Goal: Task Accomplishment & Management: Use online tool/utility

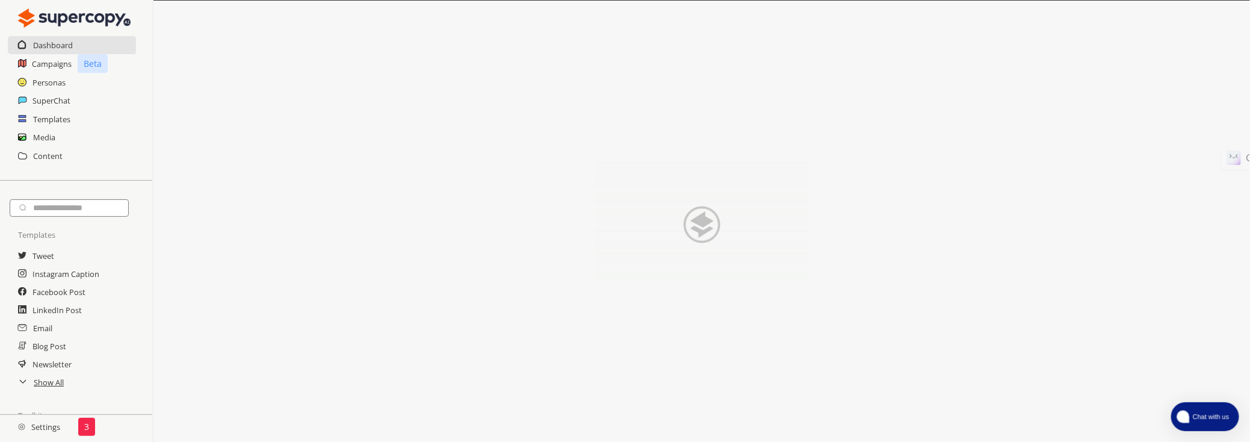
click at [1218, 418] on span "Chat with us" at bounding box center [1210, 417] width 44 height 10
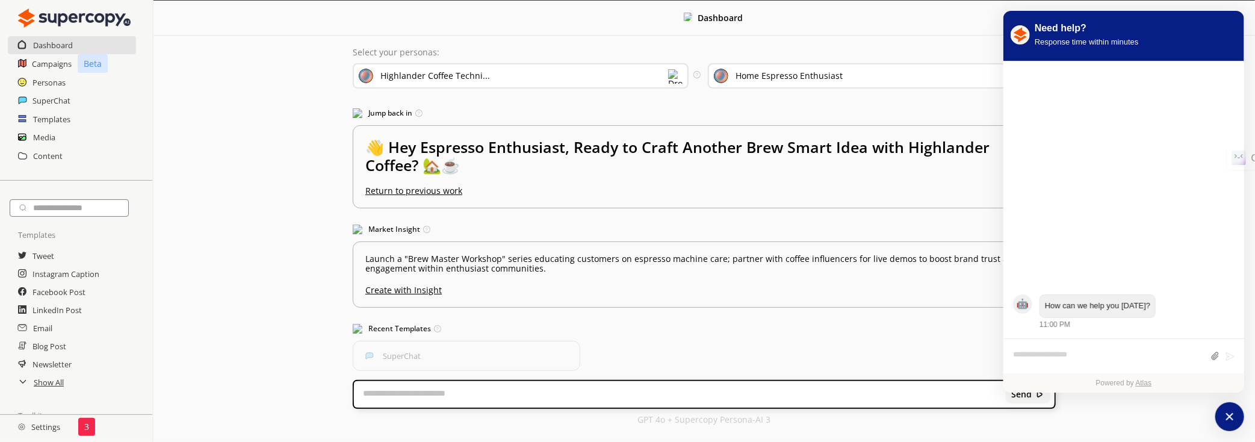
click at [1073, 349] on textarea "atlas-composer" at bounding box center [1108, 357] width 191 height 16
type textarea "**********"
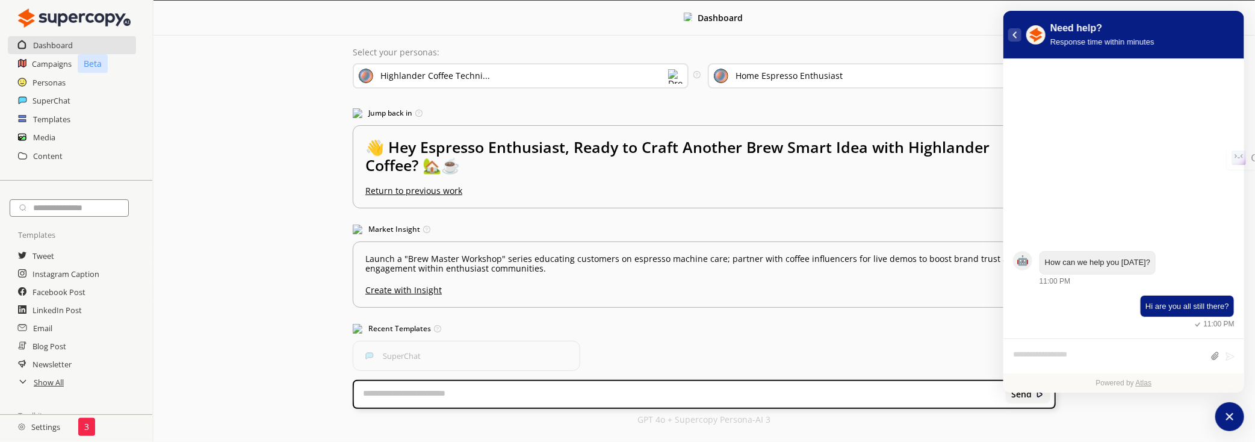
click at [1017, 33] on button "atlas-back-button" at bounding box center [1014, 34] width 13 height 13
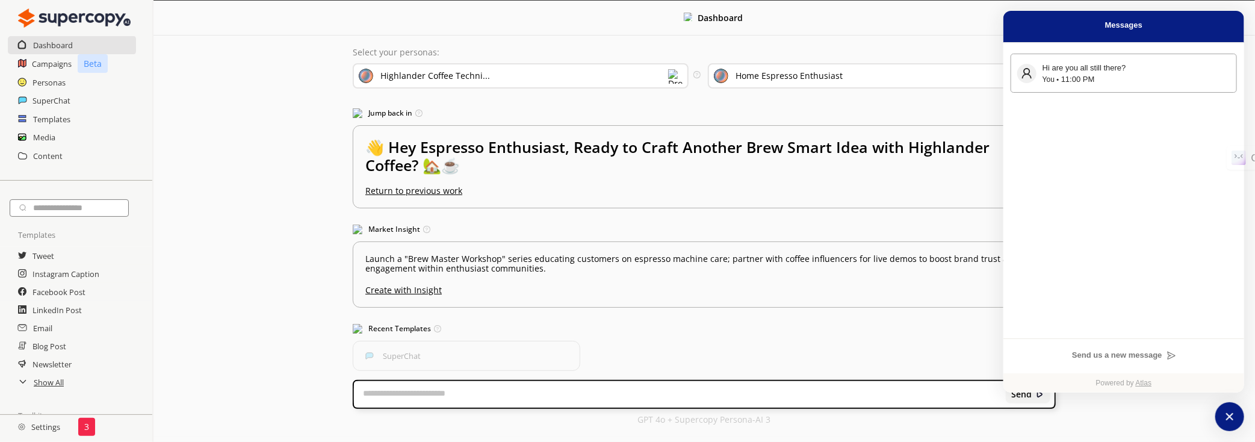
click at [1102, 79] on div "You 11:00 PM" at bounding box center [1137, 79] width 188 height 11
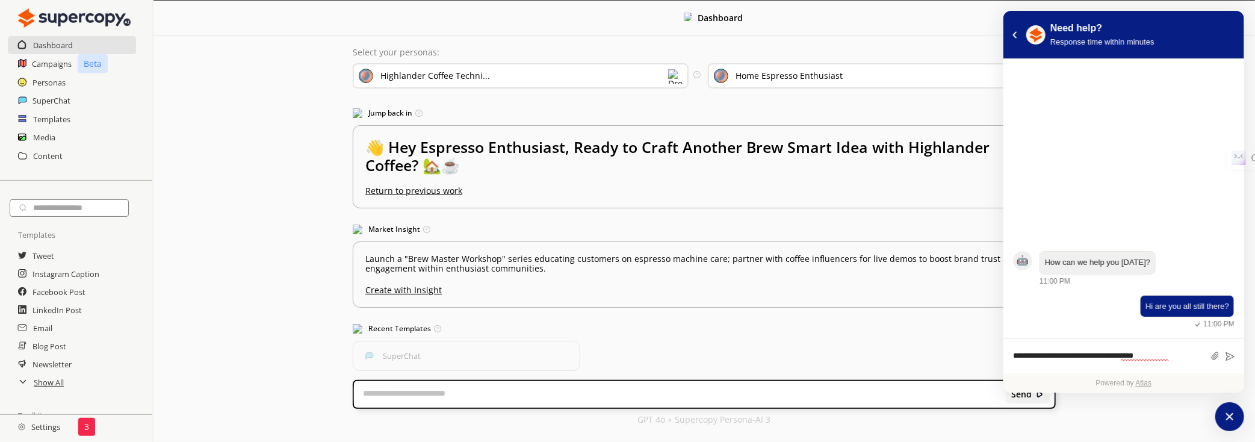
click at [1181, 359] on textarea "**********" at bounding box center [1108, 357] width 191 height 16
type textarea "**********"
click at [52, 64] on h2 "Campaigns" at bounding box center [52, 64] width 40 height 18
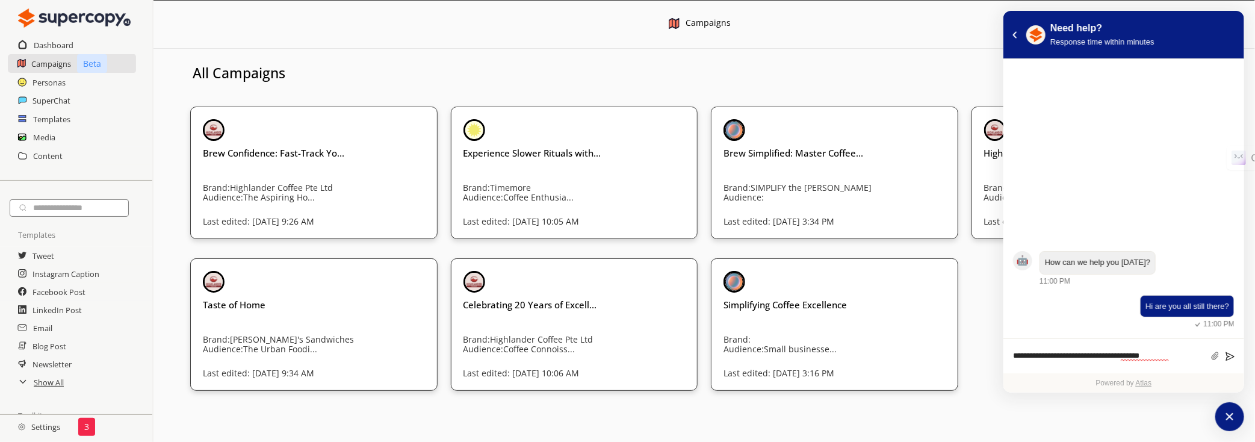
click at [1230, 354] on icon "atlas-composer" at bounding box center [1230, 356] width 9 height 9
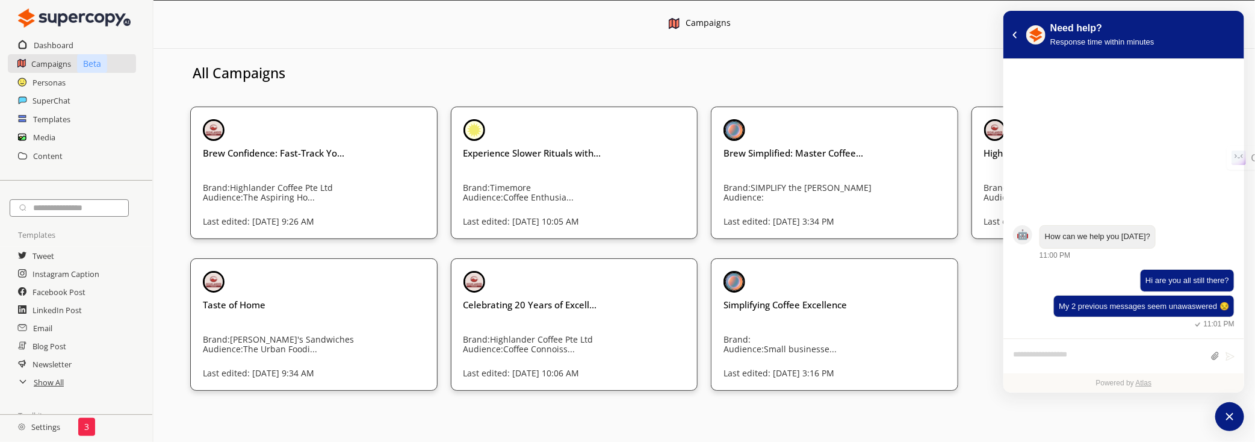
click at [892, 55] on div "Campaigns New Campaign All Campaigns All Brands Brew Confidence: Fast-Track Yo.…" at bounding box center [705, 196] width 1102 height 391
click at [1014, 36] on icon "atlas-back-button" at bounding box center [1015, 34] width 5 height 7
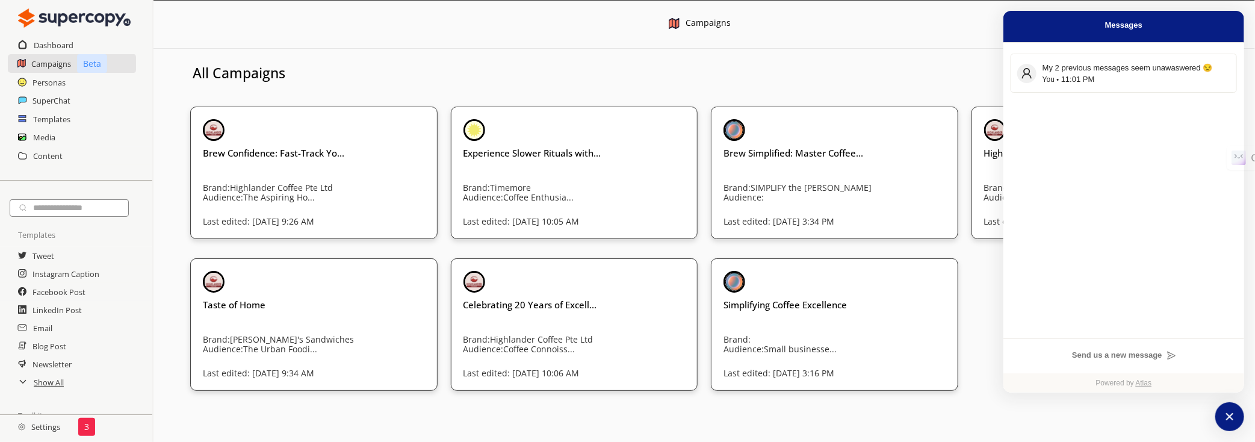
click at [884, 67] on div "All Brands" at bounding box center [1064, 76] width 382 height 37
click at [842, 78] on div "All Campaigns All Brands" at bounding box center [705, 73] width 1102 height 30
click at [802, 302] on h3 "Simplifying Coffee Excellence" at bounding box center [835, 305] width 222 height 12
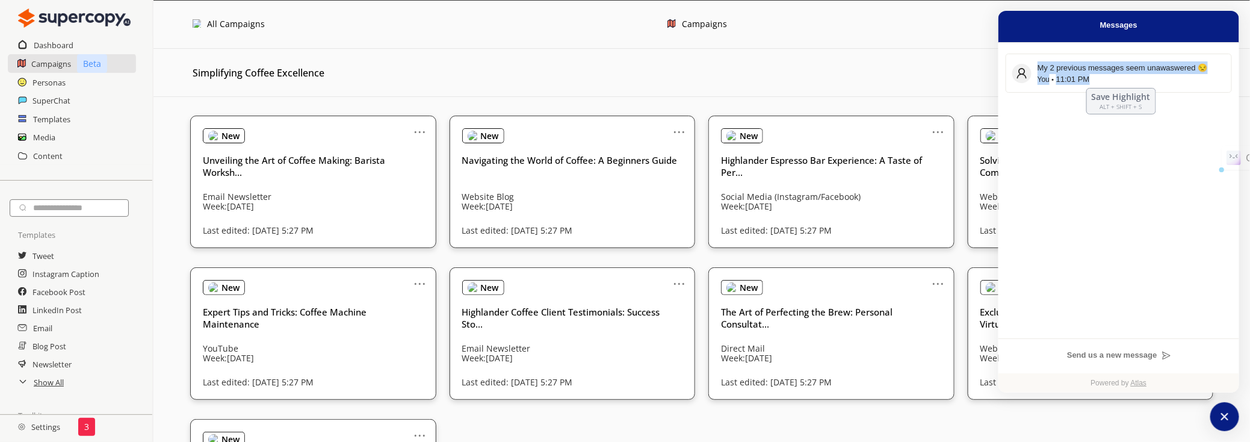
drag, startPoint x: 1172, startPoint y: 33, endPoint x: 1179, endPoint y: 203, distance: 171.1
click at [1179, 203] on div "Messages My 2 previous messages seem unawaswered 😒 You 11:01 PM Send us a new m…" at bounding box center [1119, 202] width 241 height 382
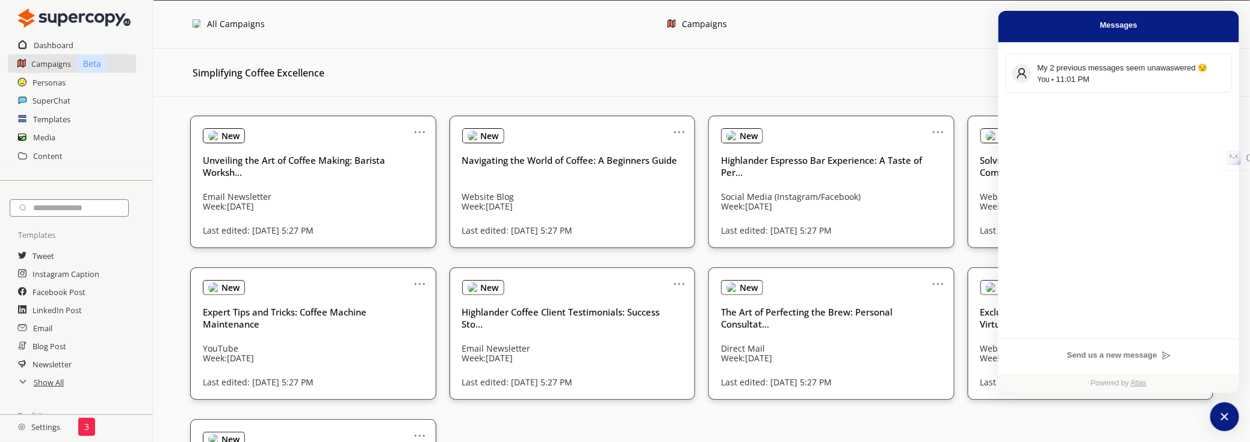
drag, startPoint x: 1167, startPoint y: 377, endPoint x: 1208, endPoint y: 441, distance: 75.8
click at [1172, 384] on div "Powered by Atlas" at bounding box center [1119, 382] width 241 height 19
click at [1227, 417] on icon "atlas-launcher" at bounding box center [1225, 416] width 17 height 17
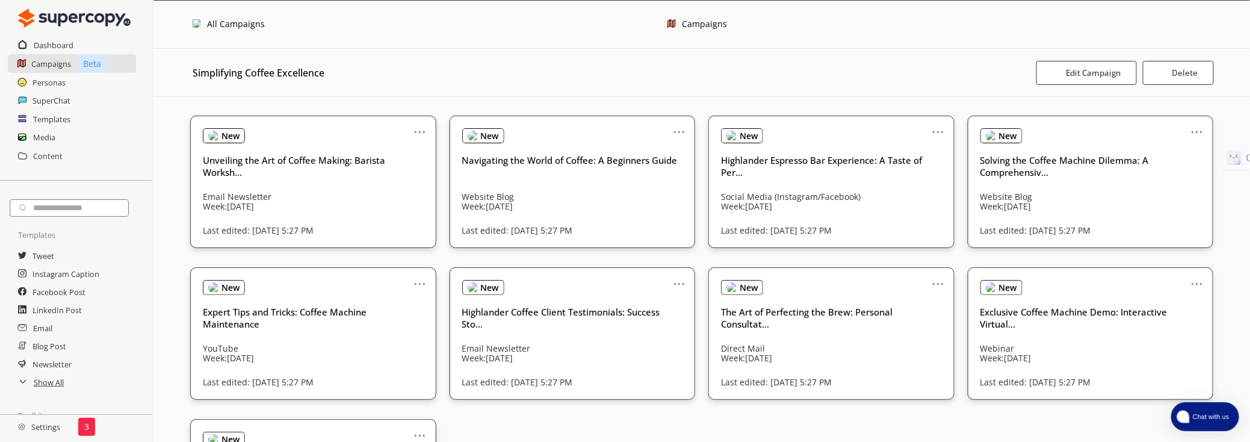
click at [197, 25] on img at bounding box center [197, 23] width 8 height 8
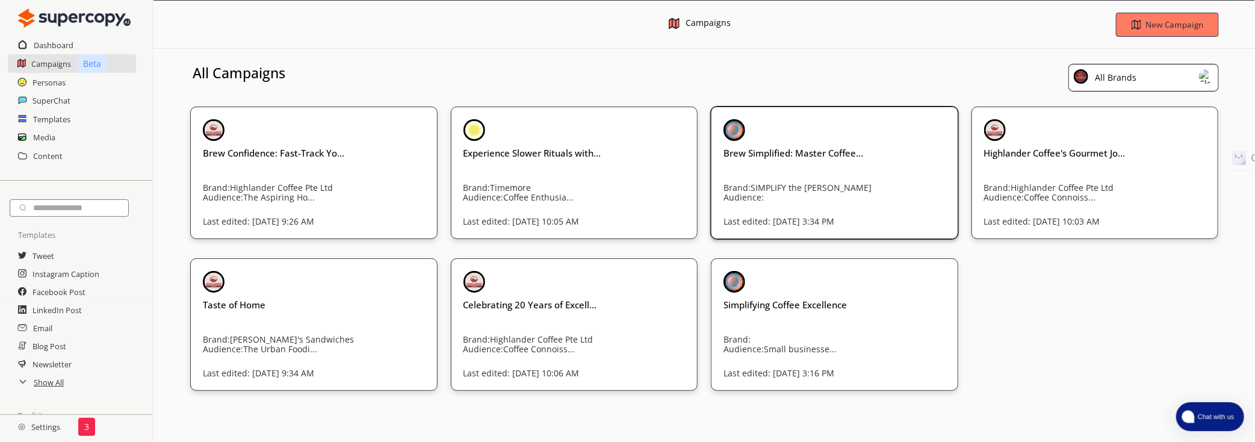
click at [892, 200] on p "Audience:" at bounding box center [838, 198] width 229 height 10
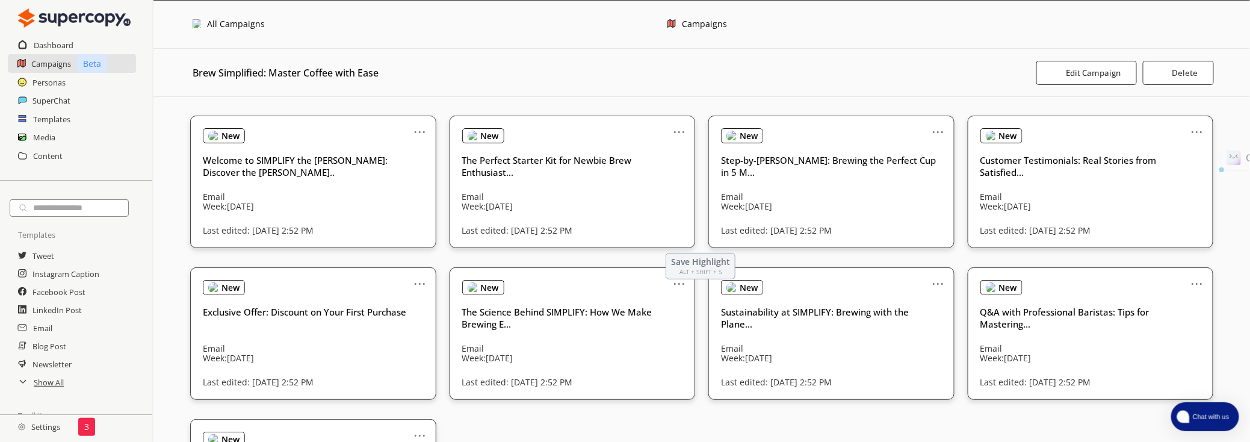
click at [1179, 114] on div "Brew Simplified: Master Coffee with Ease Edit Campaign Delete ... New Welcome t…" at bounding box center [702, 300] width 1097 height 503
click at [1191, 77] on b "Delete" at bounding box center [1186, 72] width 27 height 11
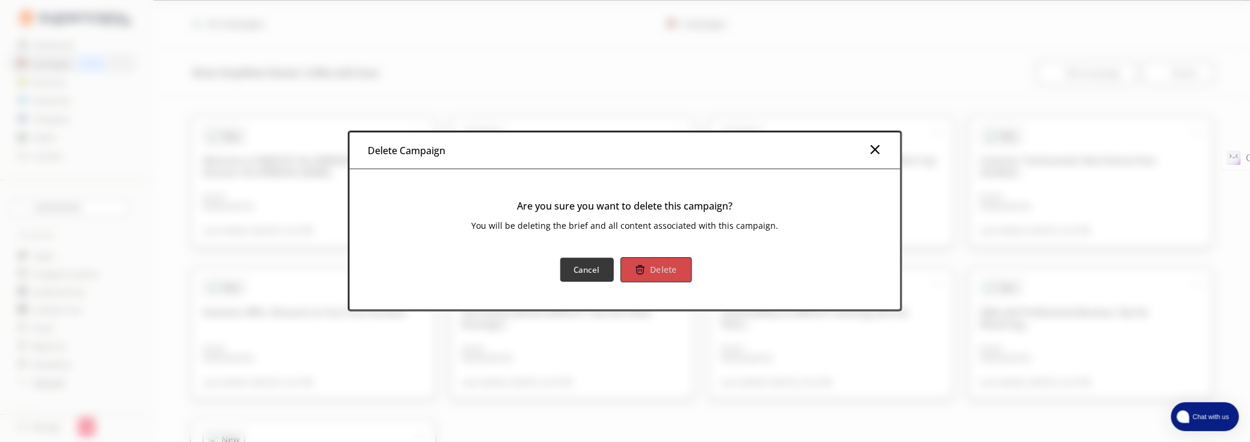
click at [678, 268] on button "Delete" at bounding box center [656, 269] width 71 height 25
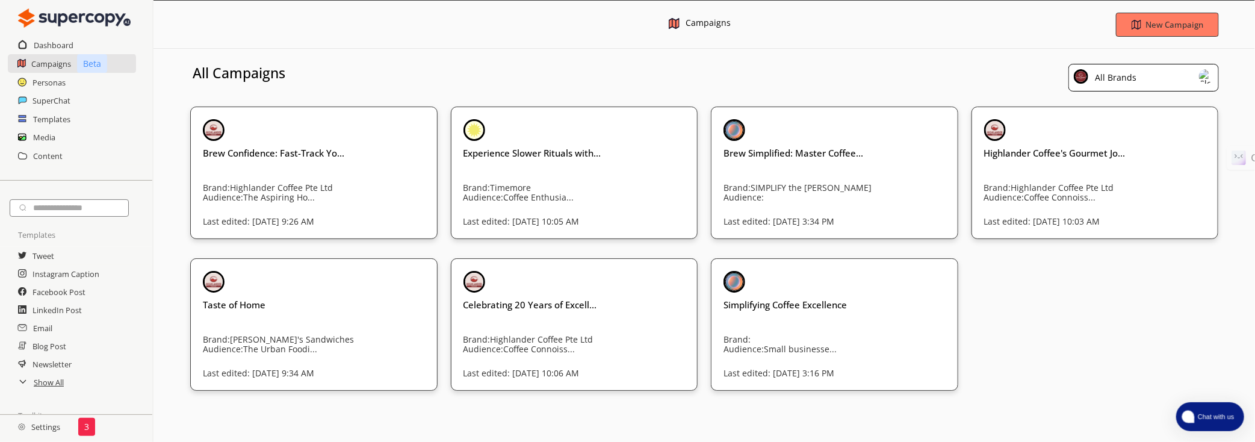
click at [1217, 424] on button "Chat with us" at bounding box center [1210, 416] width 68 height 29
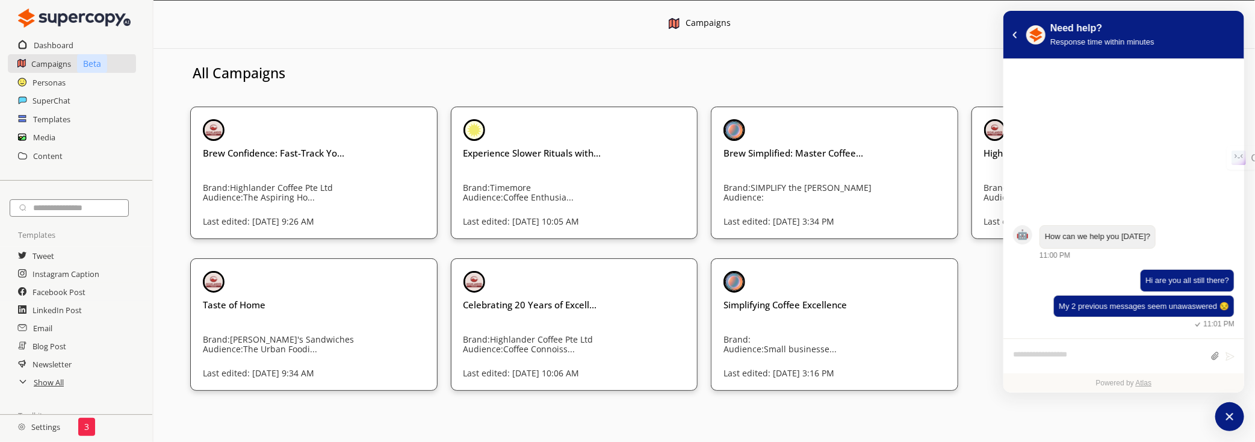
click at [964, 302] on div "Brew Confidence: Fast-Track Yo... Brand: Highlander Coffee Pte Ltd Audience: Th…" at bounding box center [704, 248] width 1029 height 285
click at [404, 76] on div "All Campaigns" at bounding box center [354, 73] width 346 height 18
click at [43, 429] on h2 "Settings" at bounding box center [39, 427] width 78 height 24
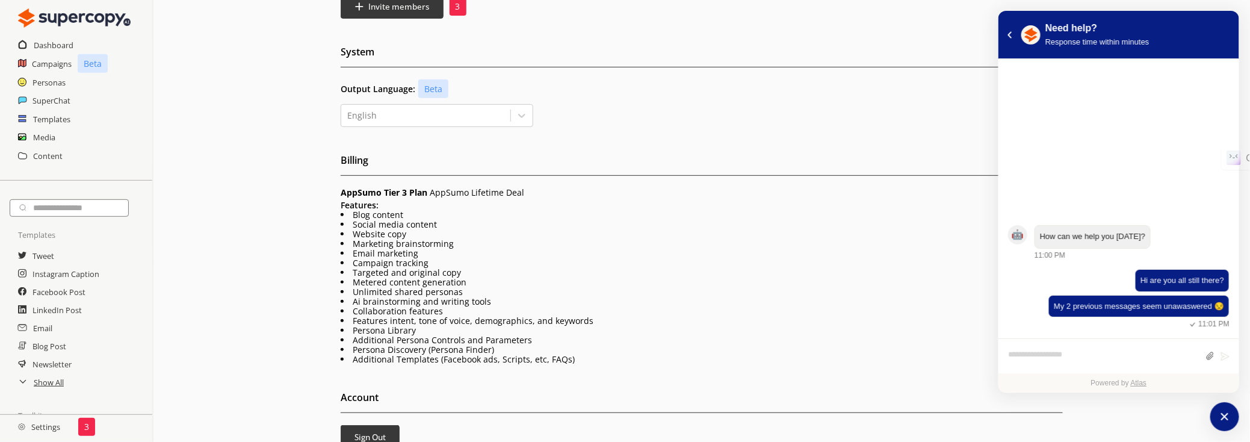
scroll to position [273, 0]
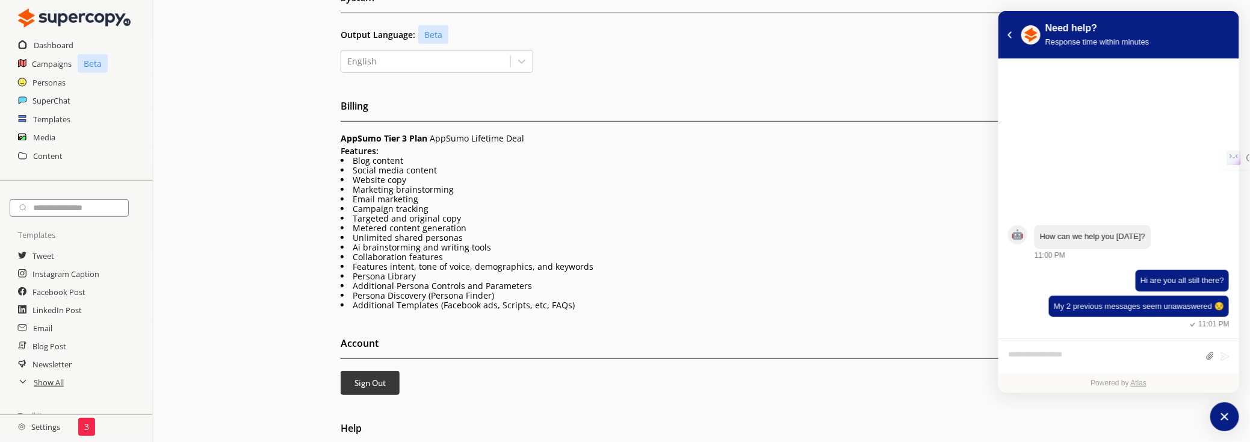
click at [767, 334] on h2 "Account" at bounding box center [702, 346] width 722 height 25
click at [56, 326] on div "Email" at bounding box center [76, 328] width 152 height 18
click at [48, 328] on h2 "Email" at bounding box center [43, 328] width 20 height 18
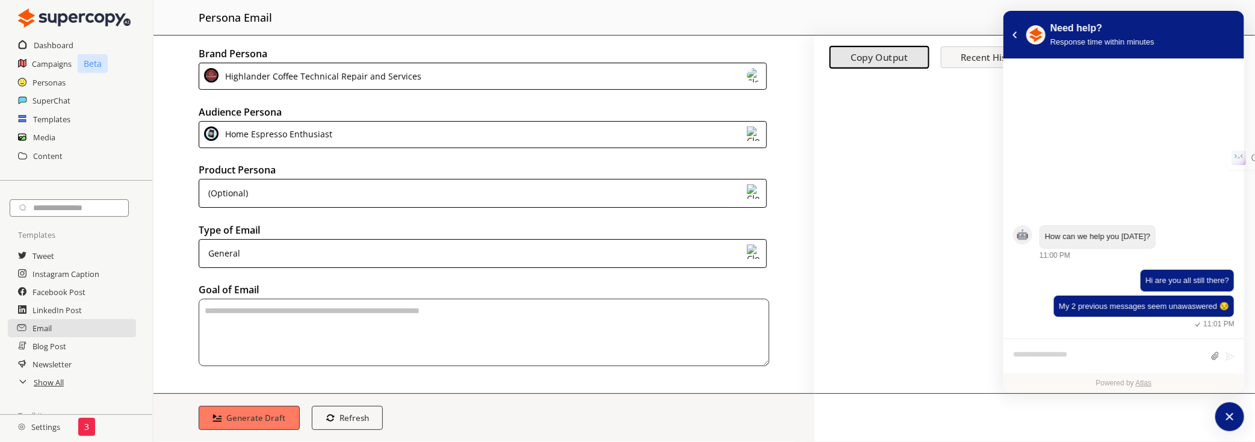
scroll to position [54, 0]
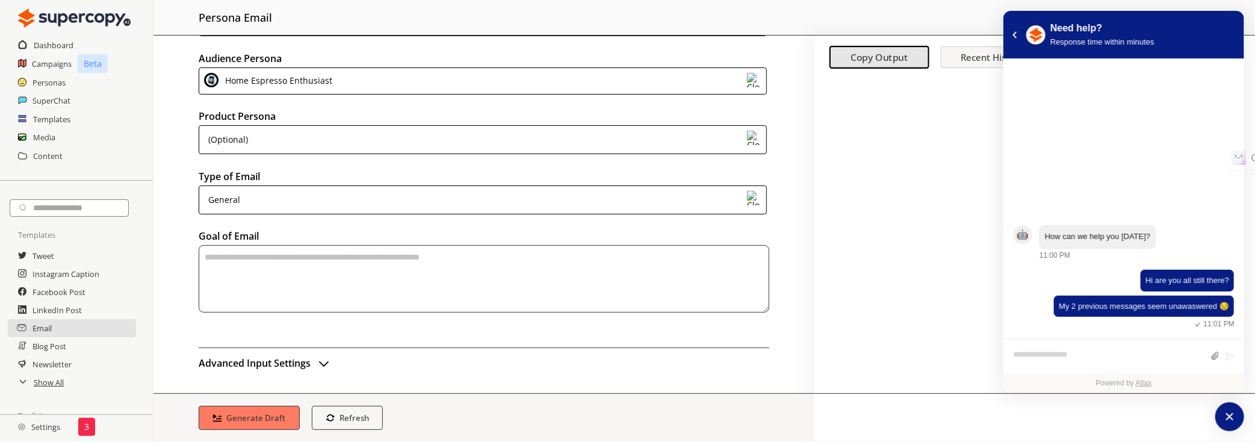
click at [297, 356] on h2 "Advanced Input Settings" at bounding box center [255, 363] width 112 height 18
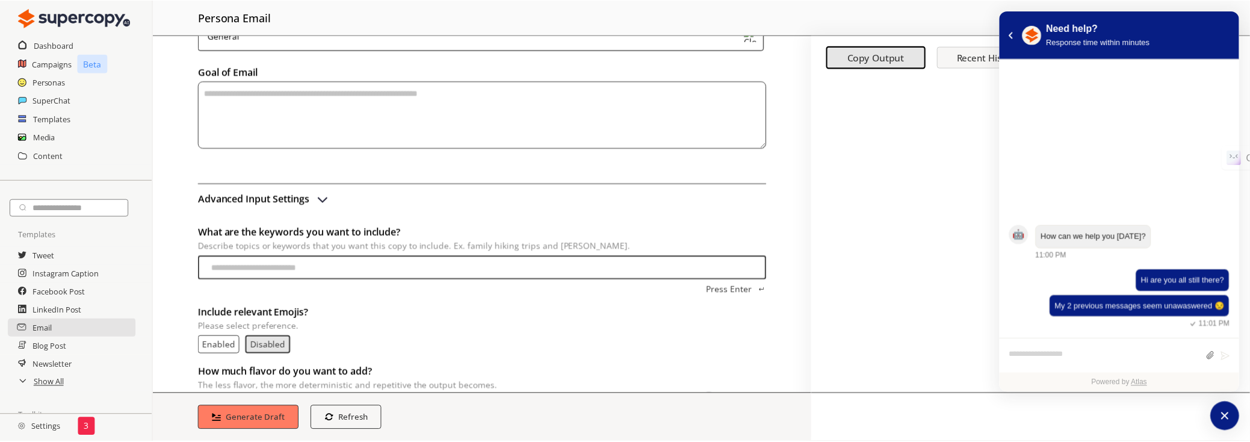
scroll to position [271, 0]
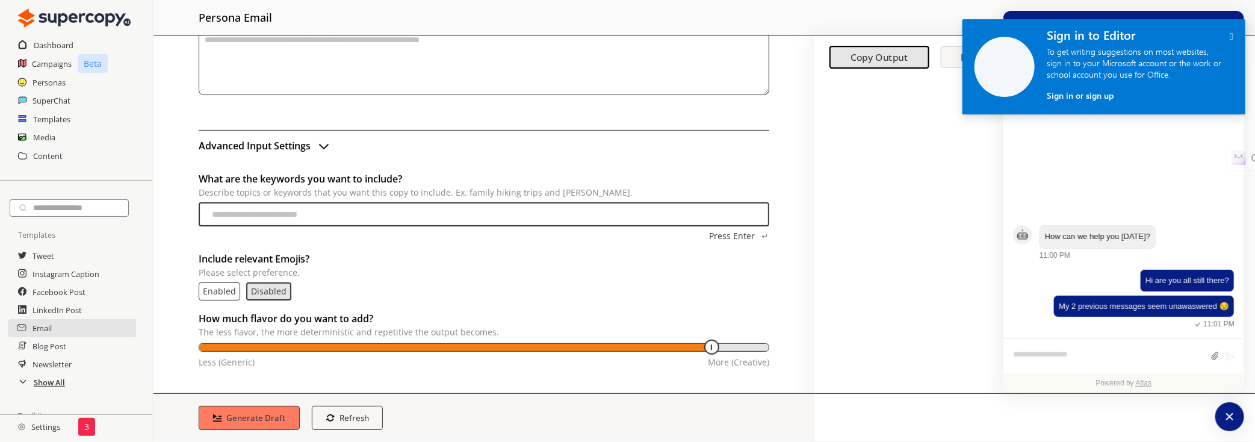
click at [51, 388] on h2 "Show All" at bounding box center [49, 382] width 31 height 18
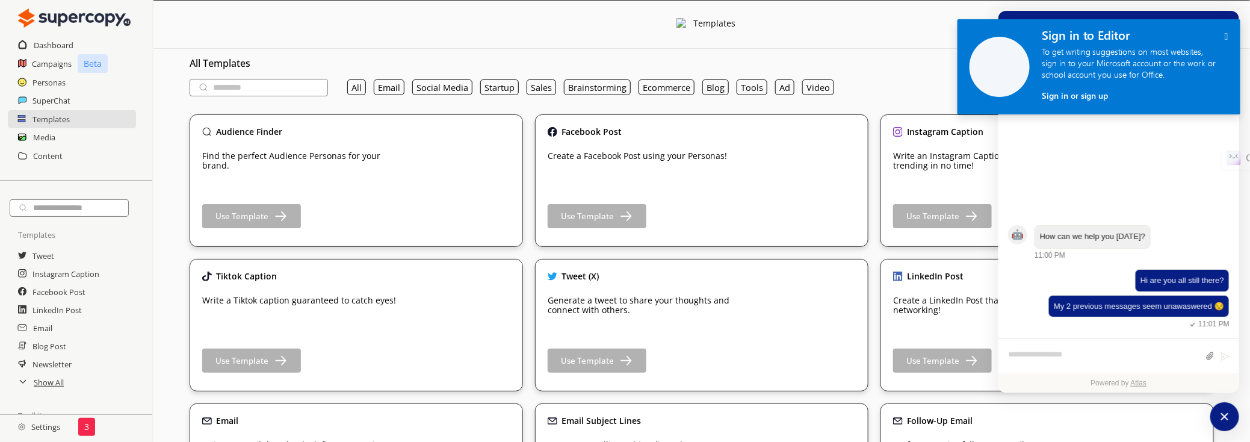
click at [1225, 34] on icon "" at bounding box center [1227, 36] width 4 height 10
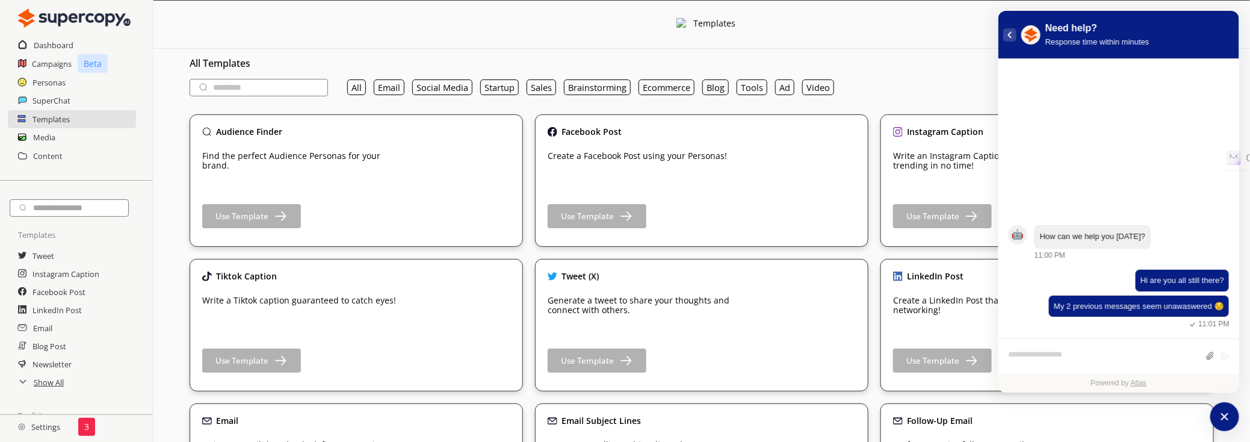
click at [1013, 36] on button "atlas-back-button" at bounding box center [1010, 34] width 13 height 13
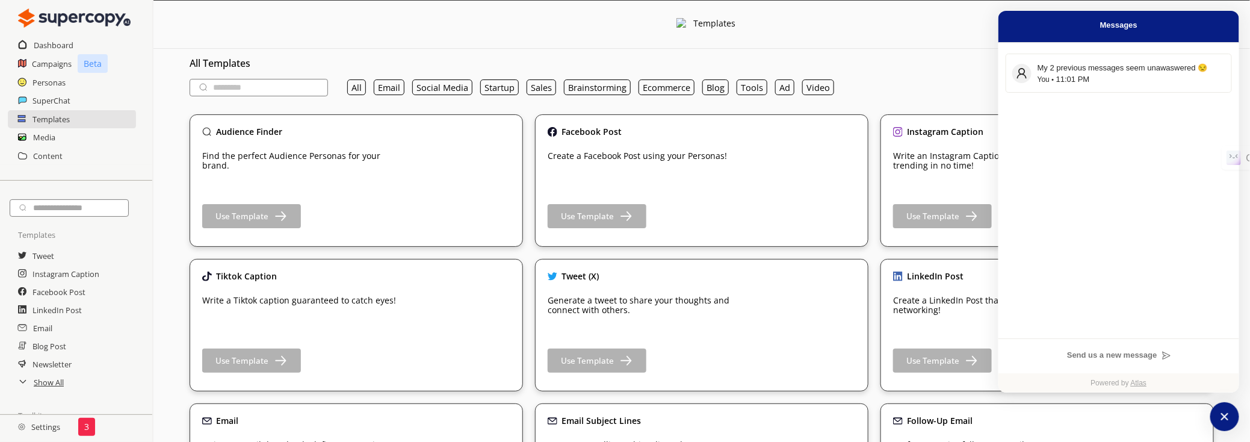
click at [962, 54] on h3 "All Templates" at bounding box center [702, 63] width 1025 height 18
click at [1225, 417] on icon "atlas-launcher" at bounding box center [1225, 417] width 10 height 10
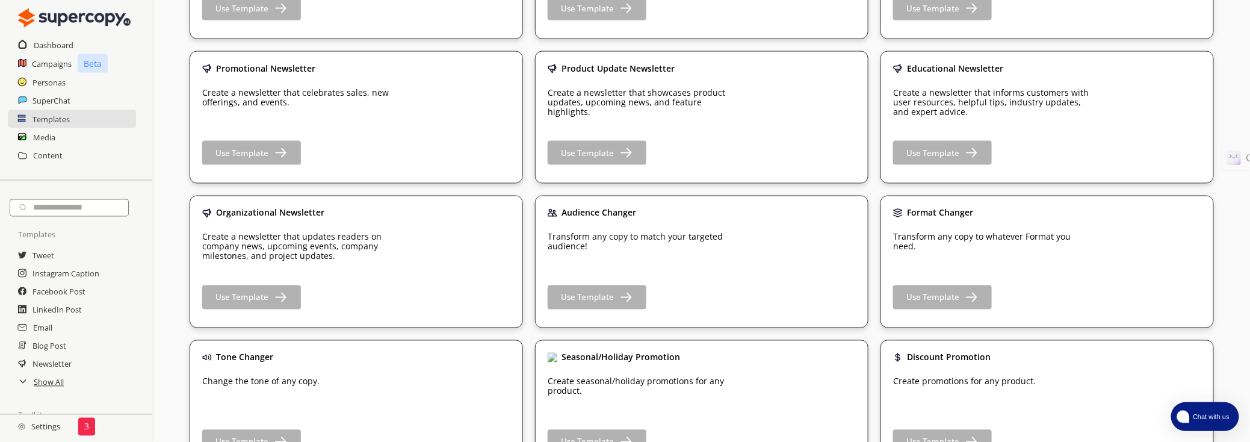
scroll to position [985, 0]
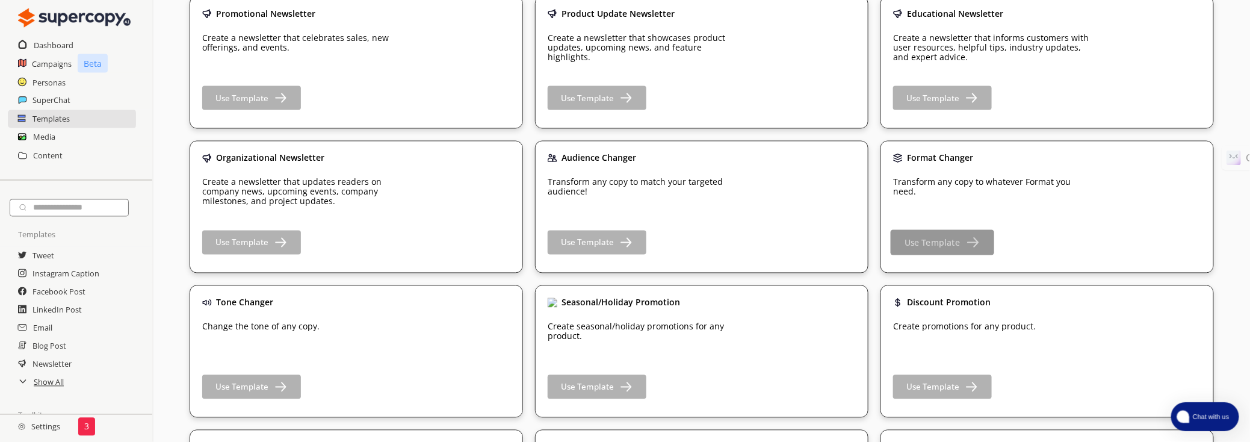
click at [934, 240] on b "Use Template" at bounding box center [932, 242] width 55 height 11
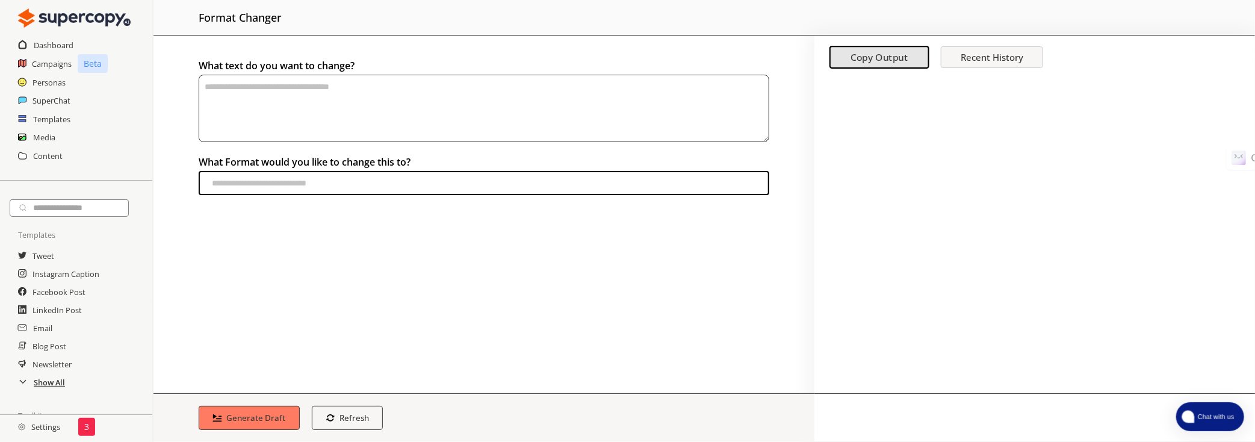
click at [42, 389] on h2 "Show All" at bounding box center [49, 382] width 31 height 18
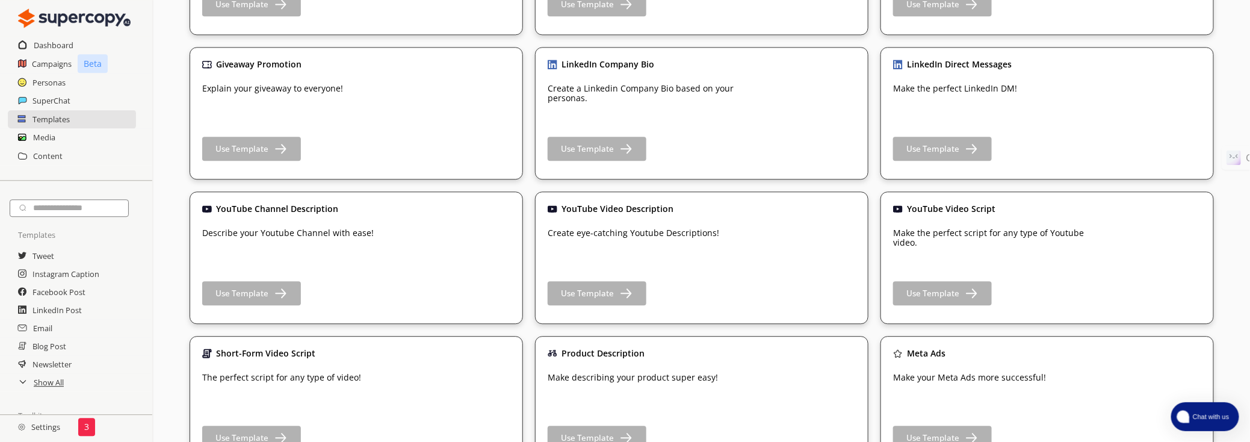
scroll to position [1477, 0]
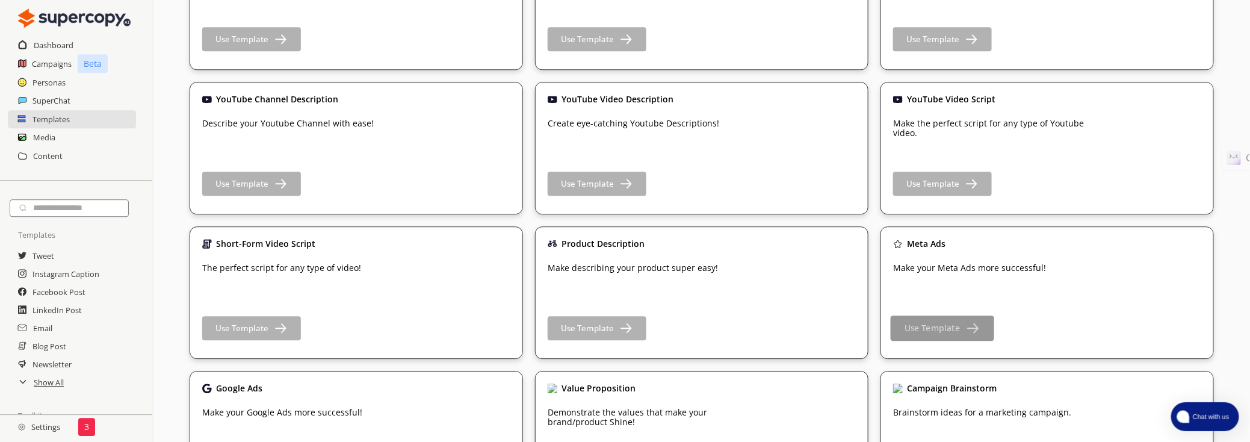
click at [940, 325] on b "Use Template" at bounding box center [932, 328] width 55 height 11
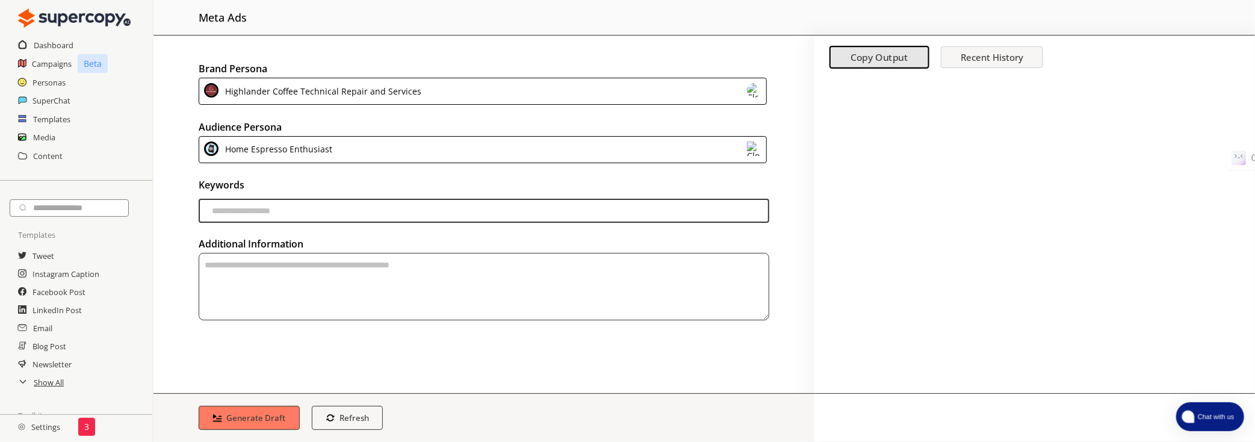
click at [306, 213] on input "keywords-input" at bounding box center [484, 211] width 571 height 24
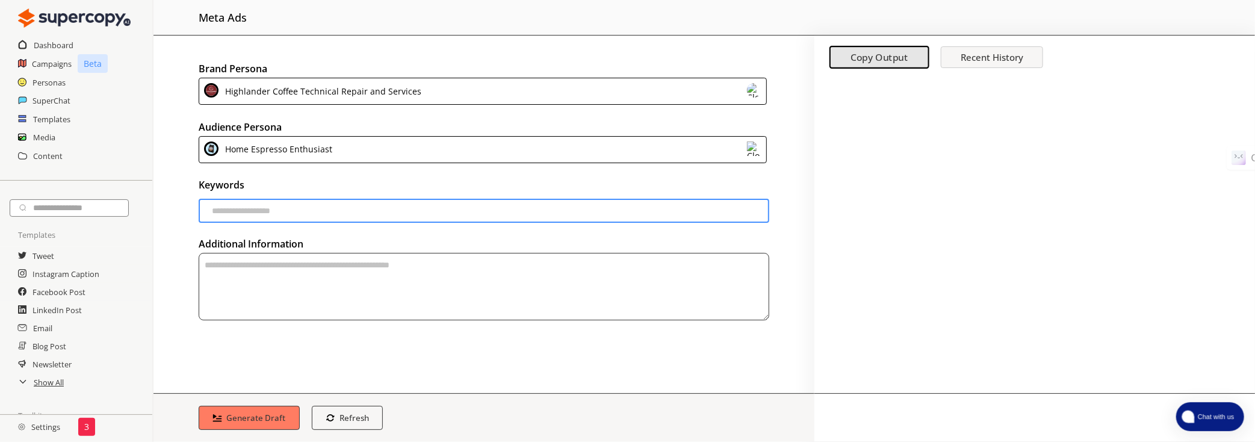
click at [291, 279] on textarea "textarea-textarea" at bounding box center [484, 286] width 571 height 67
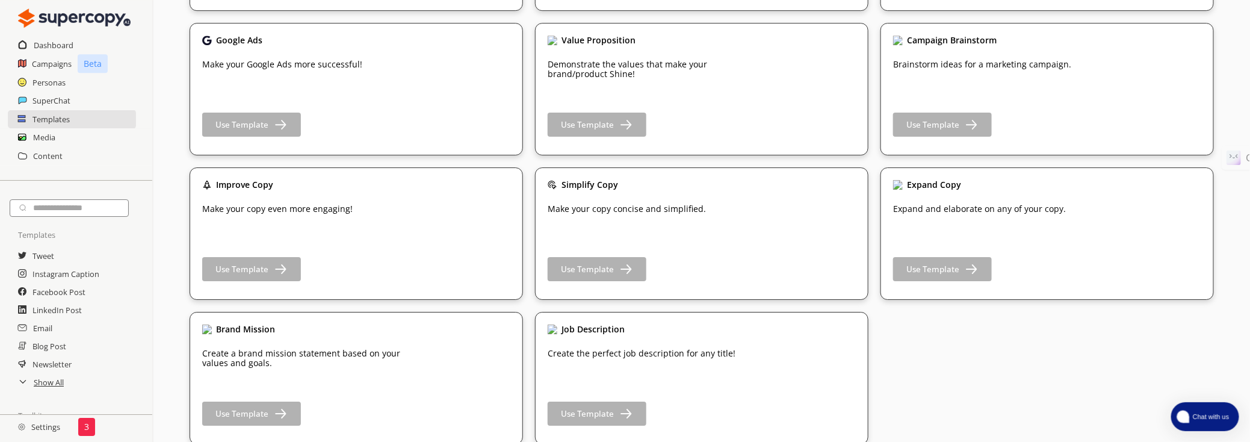
scroll to position [1770, 0]
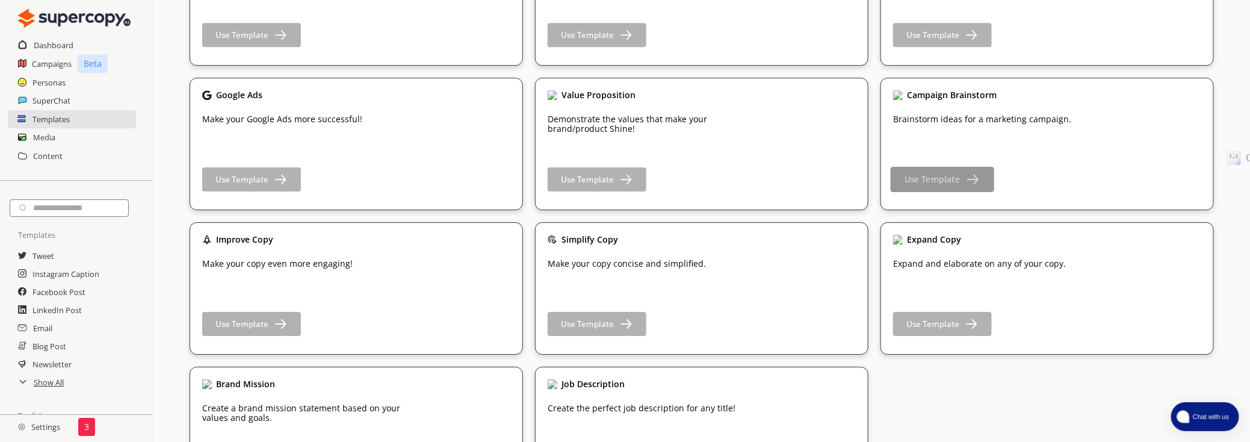
click at [979, 176] on button "Use Template" at bounding box center [943, 179] width 104 height 25
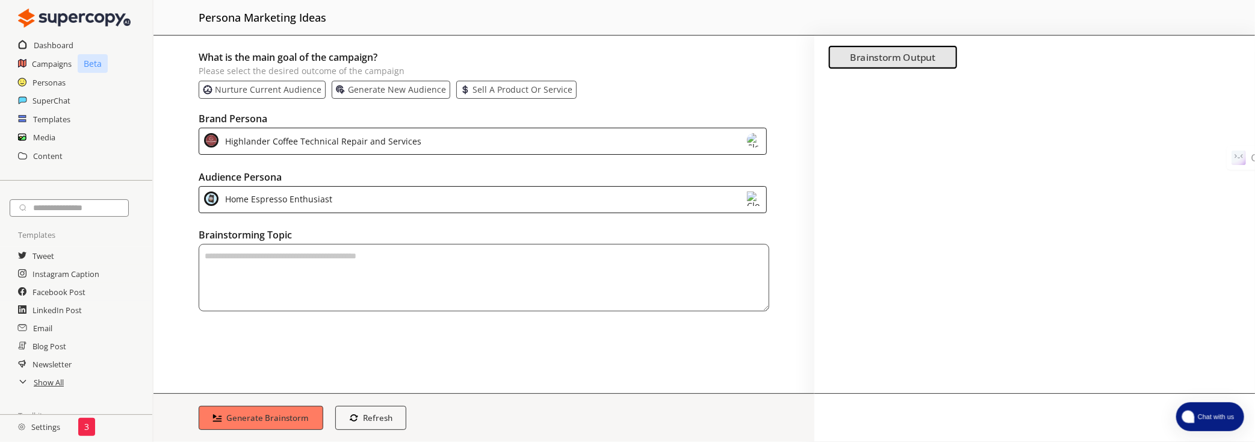
click at [541, 86] on p "Sell a product or service" at bounding box center [523, 86] width 100 height 10
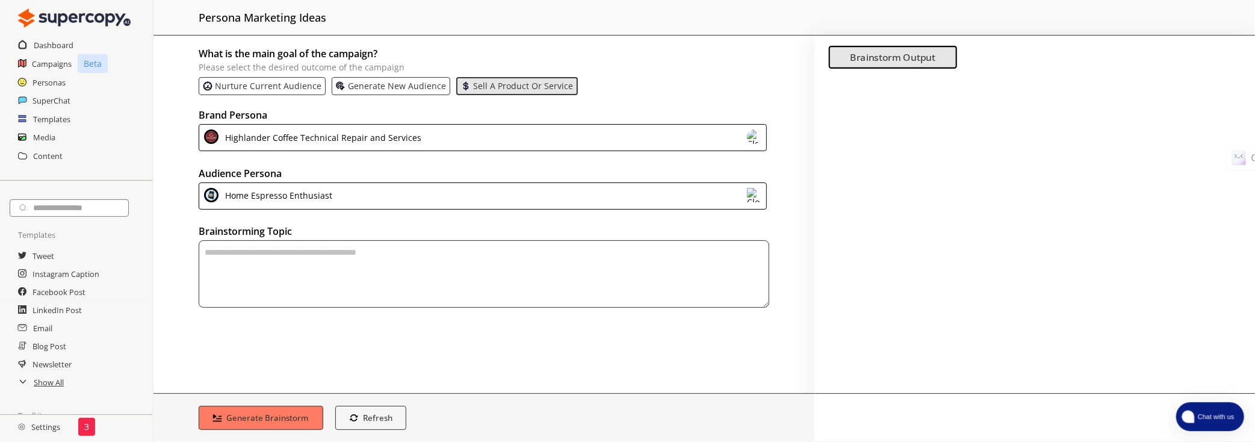
click at [450, 258] on textarea "textarea-textarea" at bounding box center [484, 273] width 571 height 67
click at [52, 385] on h2 "Show All" at bounding box center [49, 382] width 31 height 18
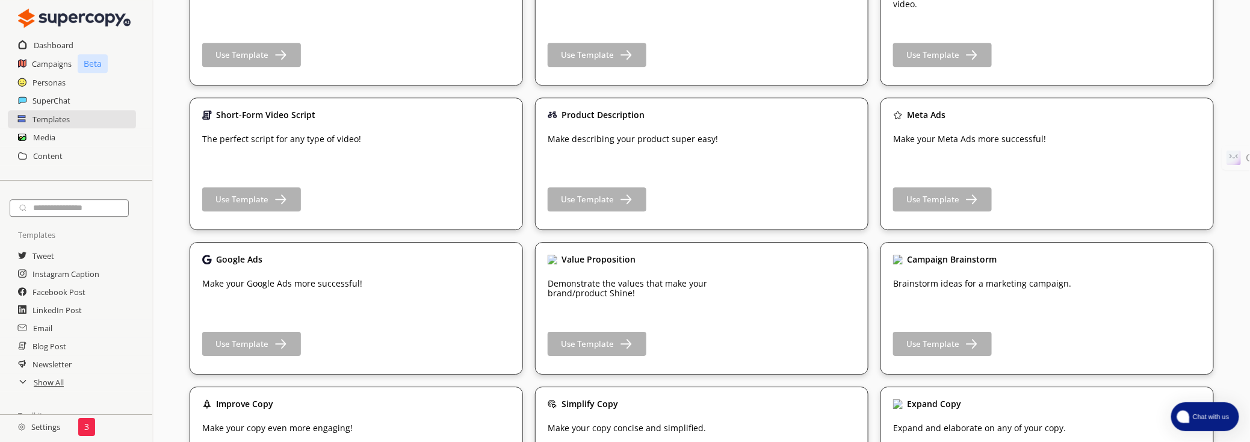
scroll to position [1600, 0]
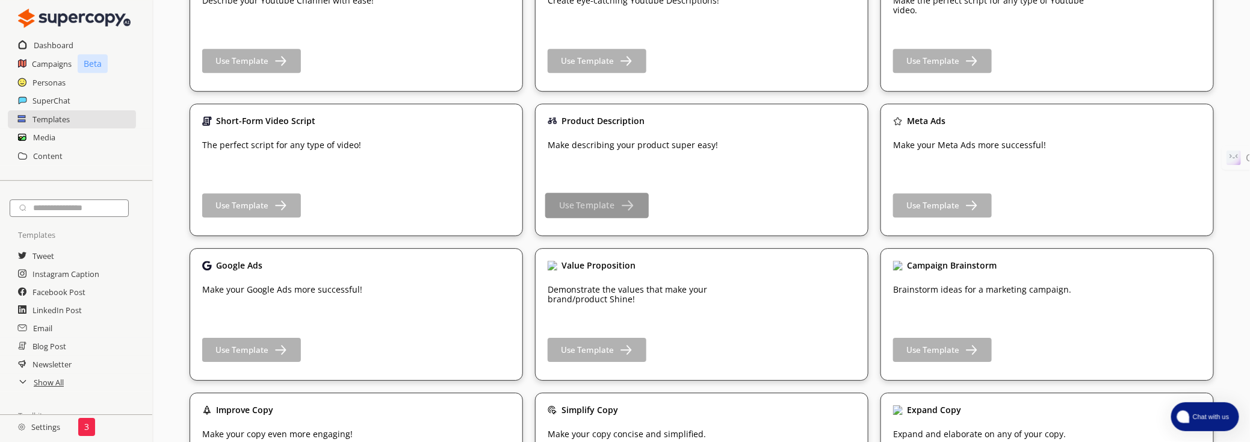
click at [603, 194] on button "Use Template" at bounding box center [597, 205] width 104 height 25
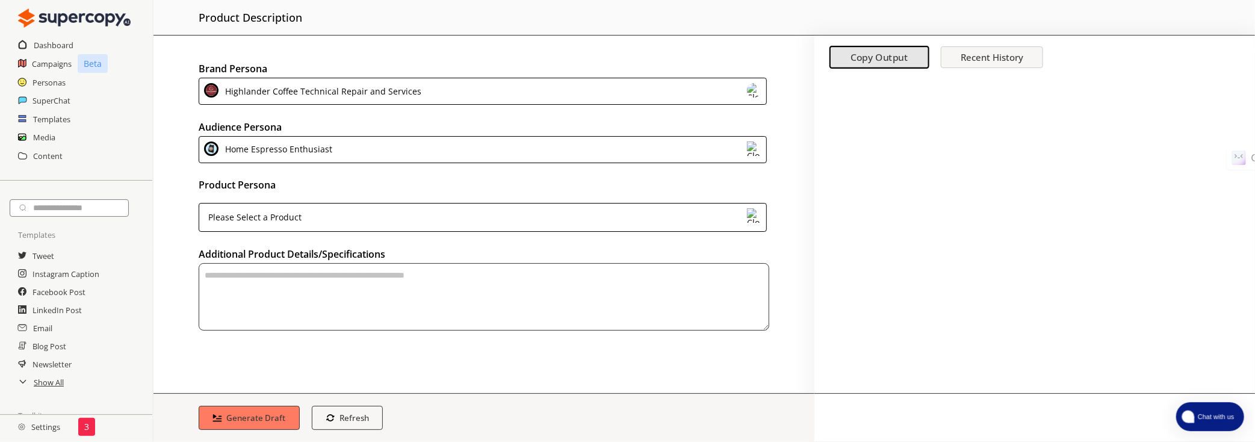
click at [589, 209] on div "Please Select a Product" at bounding box center [483, 217] width 568 height 29
click at [591, 221] on div "Please Select a Product" at bounding box center [483, 217] width 568 height 29
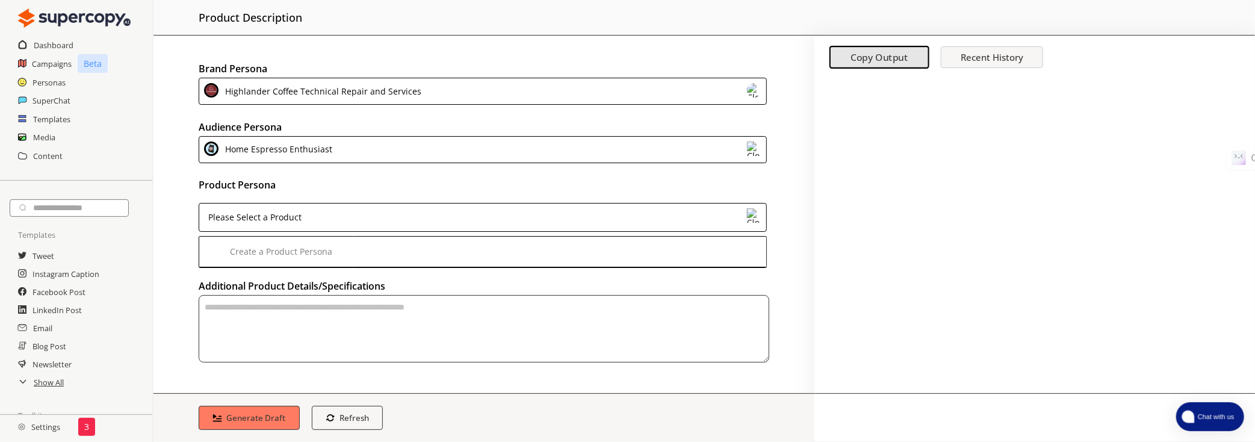
click at [633, 368] on div "Brand Persona Highlander Coffee Technical Repair and Services Audience Persona …" at bounding box center [484, 215] width 661 height 358
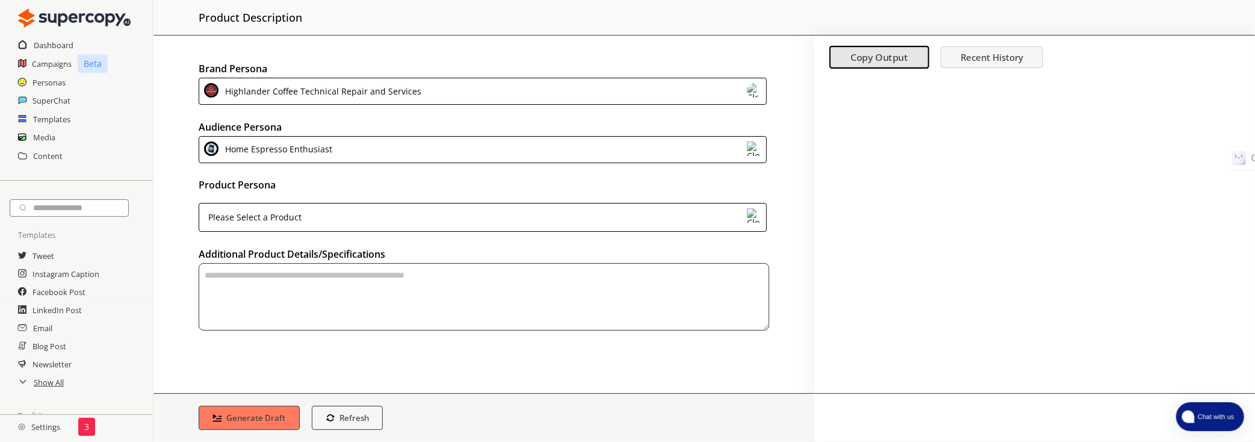
click at [748, 221] on div at bounding box center [754, 217] width 14 height 18
click at [692, 349] on div "Brand Persona Highlander Coffee Technical Repair and Services Audience Persona …" at bounding box center [484, 215] width 661 height 358
click at [641, 297] on textarea "textarea-textarea" at bounding box center [484, 296] width 571 height 67
click at [37, 81] on h2 "Personas" at bounding box center [50, 82] width 34 height 18
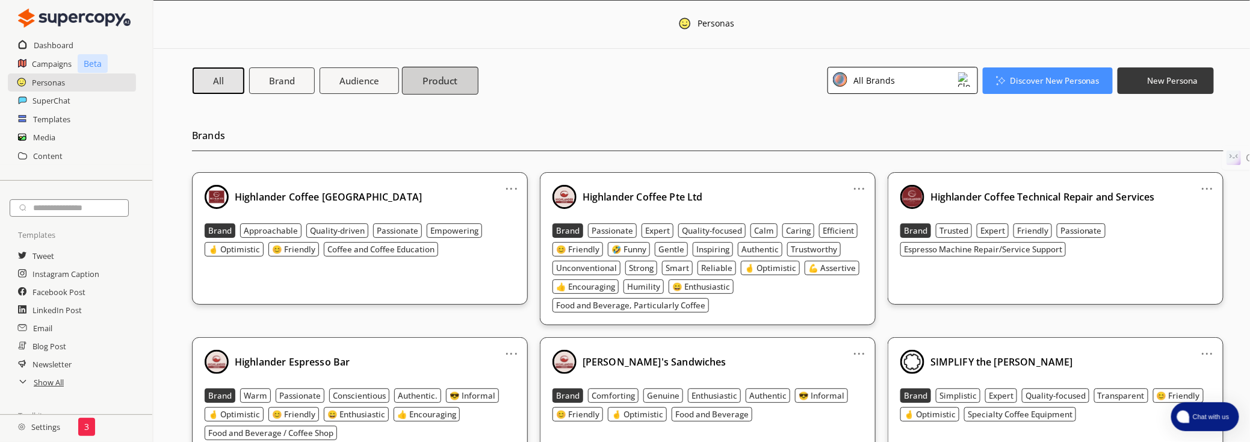
click at [416, 85] on button "Product" at bounding box center [440, 80] width 76 height 28
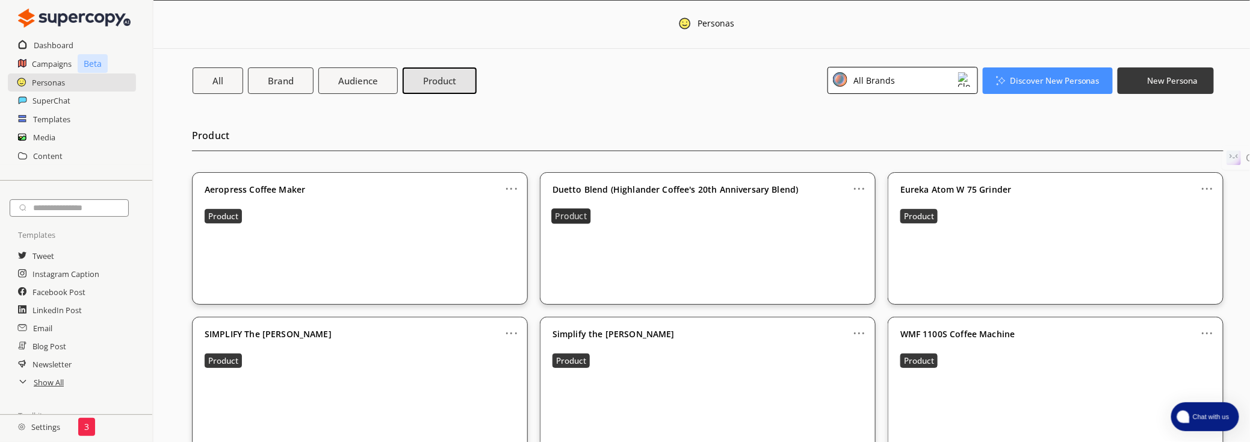
scroll to position [20, 0]
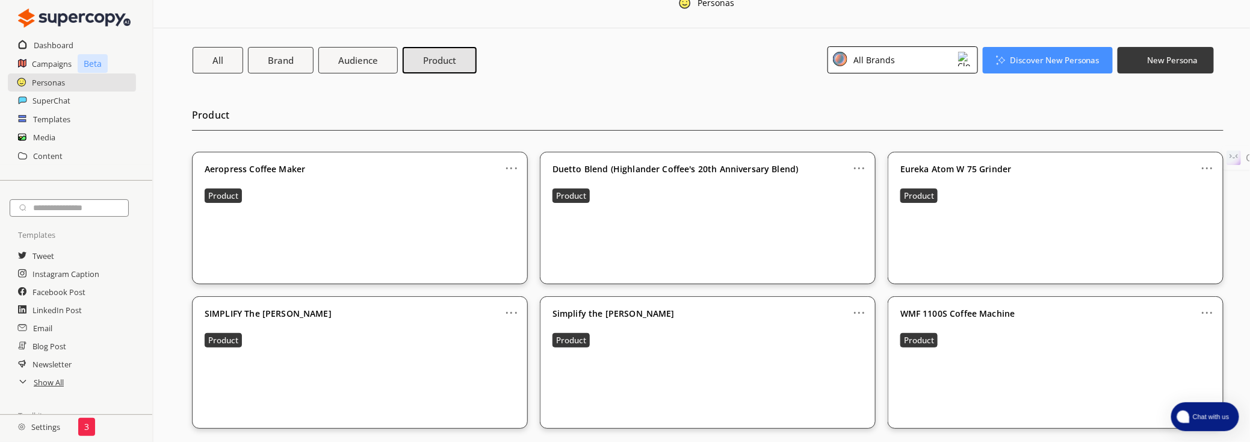
click at [1205, 312] on link "..." at bounding box center [1208, 308] width 13 height 10
click at [1186, 326] on li "Edit" at bounding box center [1194, 332] width 67 height 22
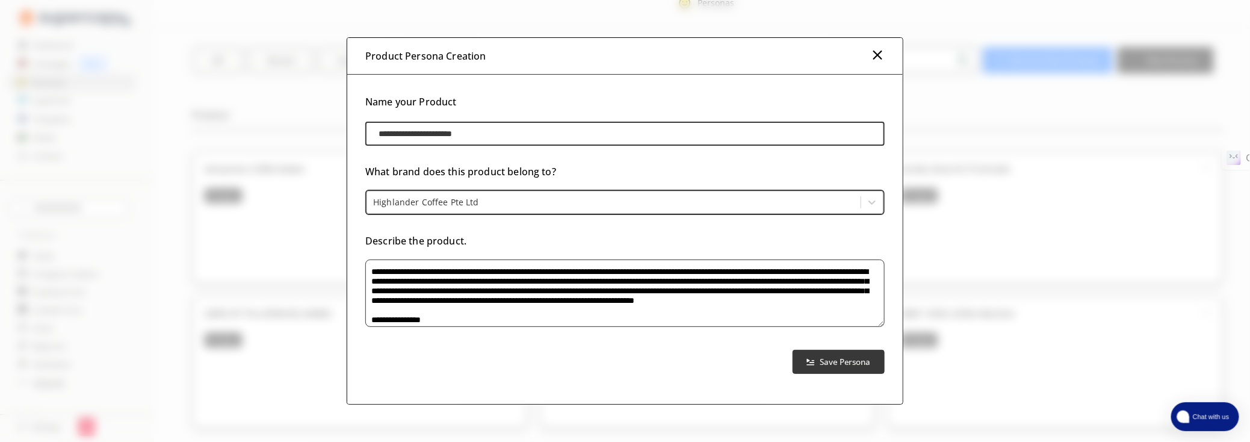
click at [768, 292] on textarea "product-persona-input-textarea" at bounding box center [625, 292] width 520 height 67
click at [881, 53] on img at bounding box center [877, 55] width 14 height 14
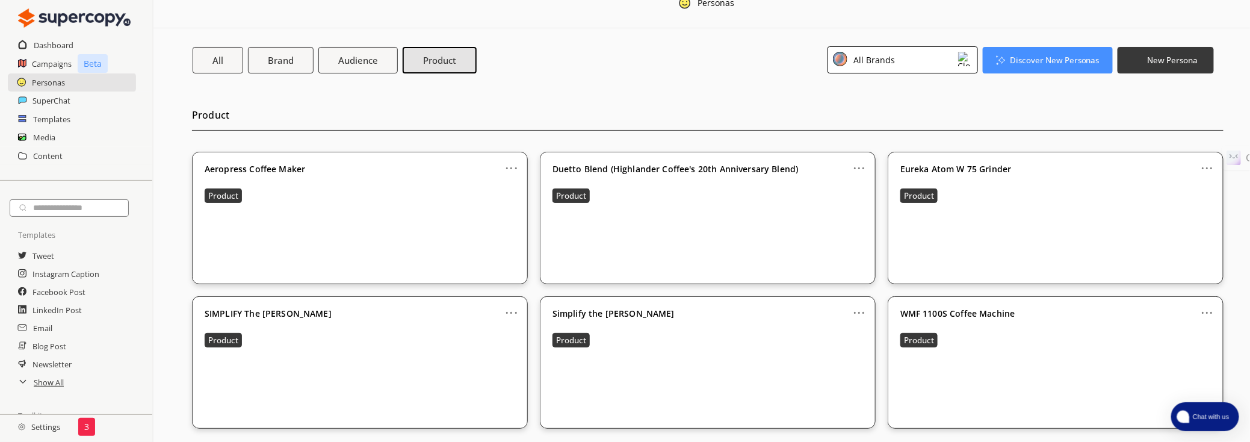
click at [512, 311] on link "..." at bounding box center [512, 308] width 13 height 10
click at [496, 373] on li "Remove" at bounding box center [498, 377] width 67 height 22
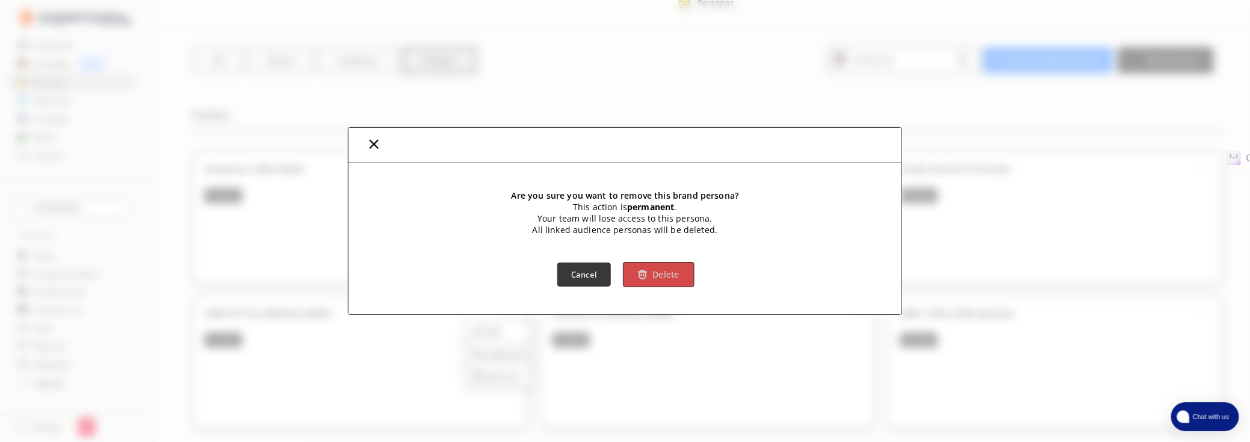
click at [651, 276] on button "Delete" at bounding box center [659, 274] width 71 height 25
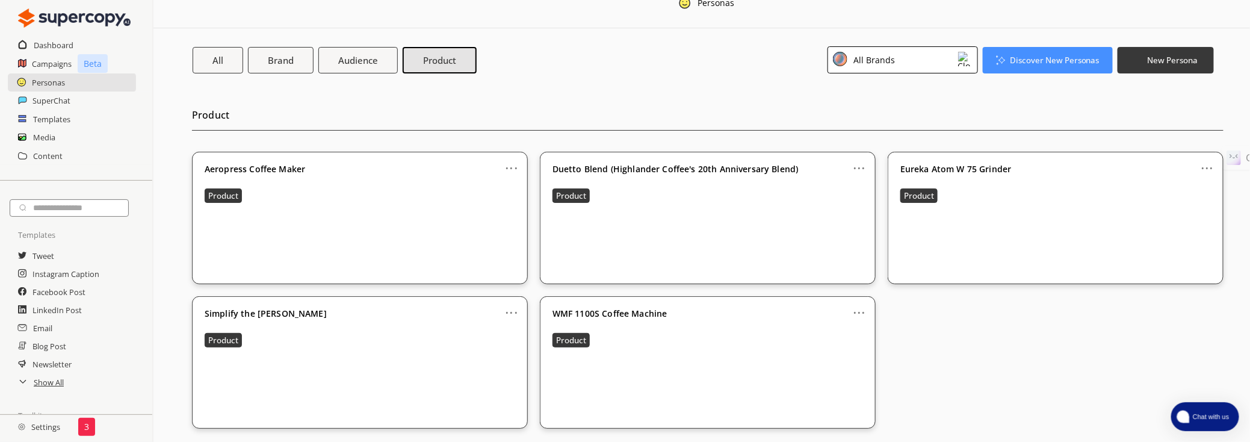
click at [517, 309] on link "..." at bounding box center [512, 308] width 13 height 10
click at [503, 330] on li "Edit" at bounding box center [498, 332] width 67 height 22
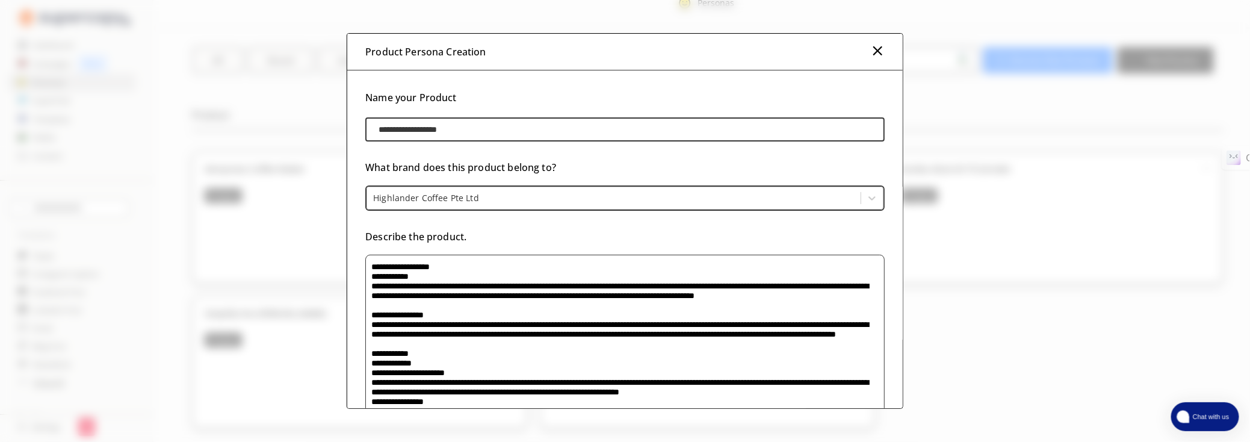
drag, startPoint x: 895, startPoint y: 349, endPoint x: 900, endPoint y: 417, distance: 68.2
click at [901, 419] on div "**********" at bounding box center [625, 221] width 1250 height 442
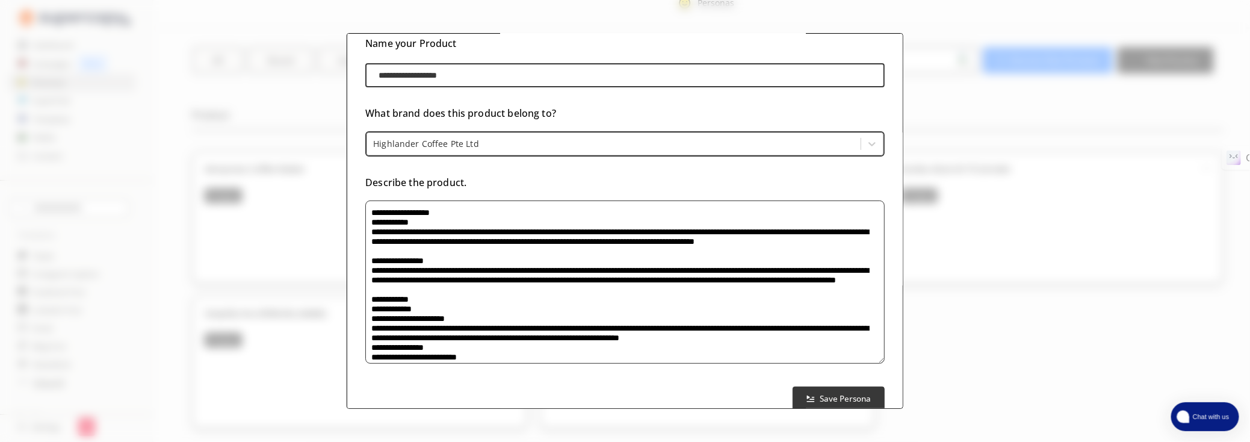
scroll to position [0, 0]
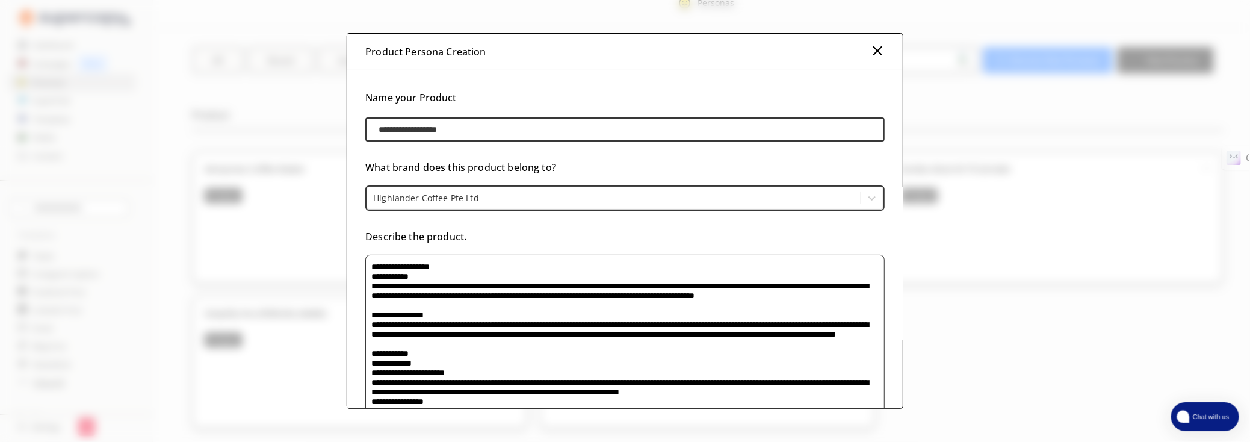
click at [877, 49] on img at bounding box center [877, 50] width 14 height 14
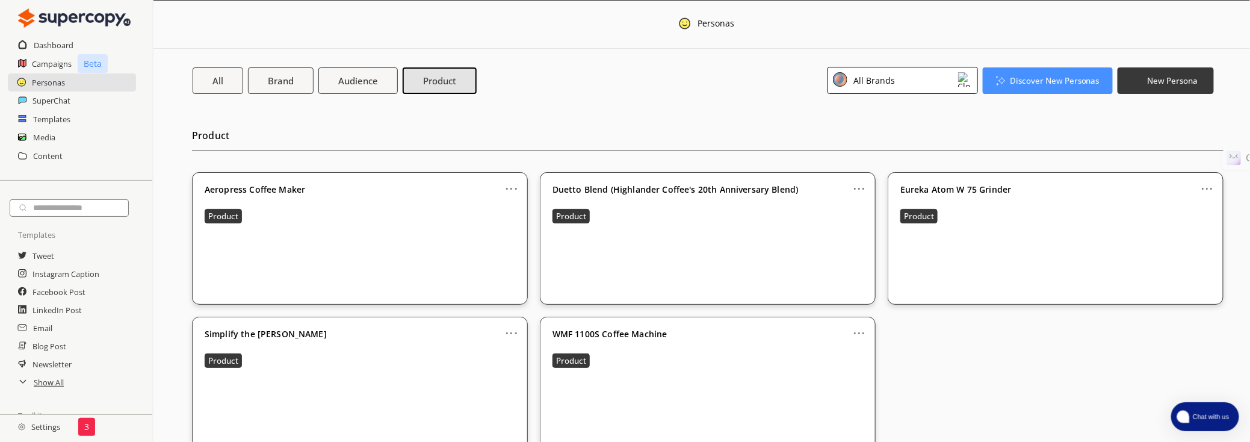
click at [1188, 409] on button "Chat with us" at bounding box center [1205, 416] width 68 height 29
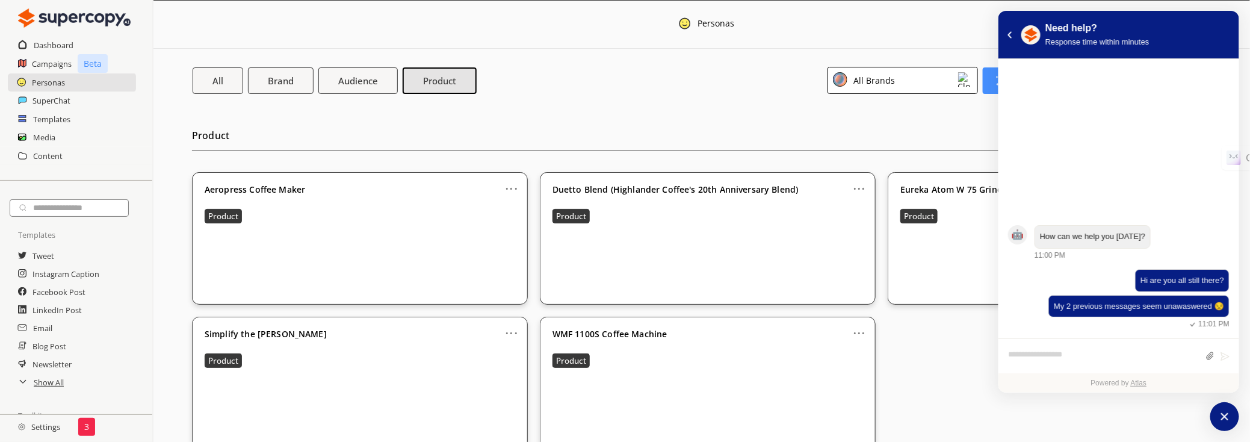
click at [933, 366] on div "... Aeropress Coffee Maker Product ... Duetto Blend (Highlander Coffee's 20th A…" at bounding box center [708, 310] width 1032 height 277
click at [61, 66] on h2 "Campaigns" at bounding box center [52, 64] width 40 height 18
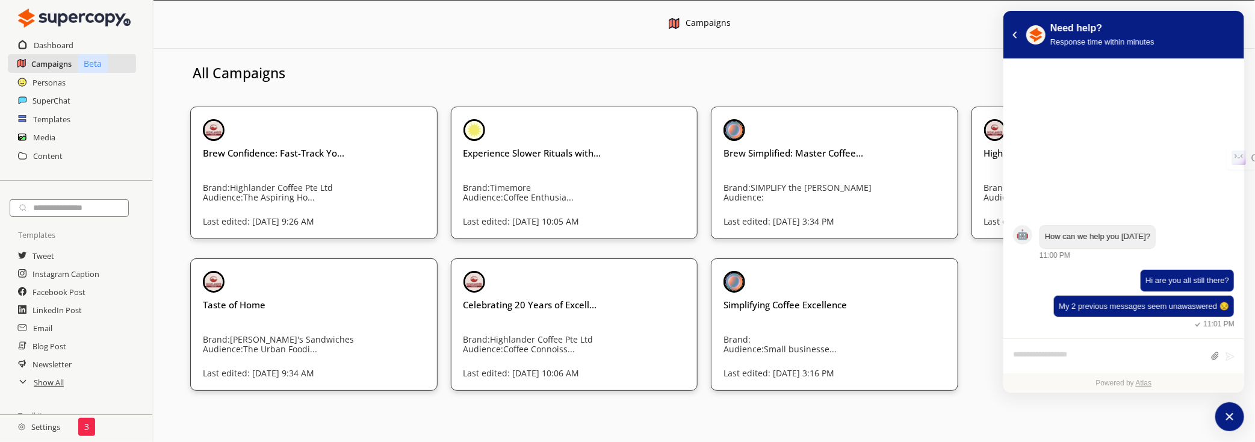
click at [64, 65] on h2 "Campaigns" at bounding box center [51, 64] width 40 height 18
click at [1009, 36] on button "atlas-back-button" at bounding box center [1014, 34] width 13 height 13
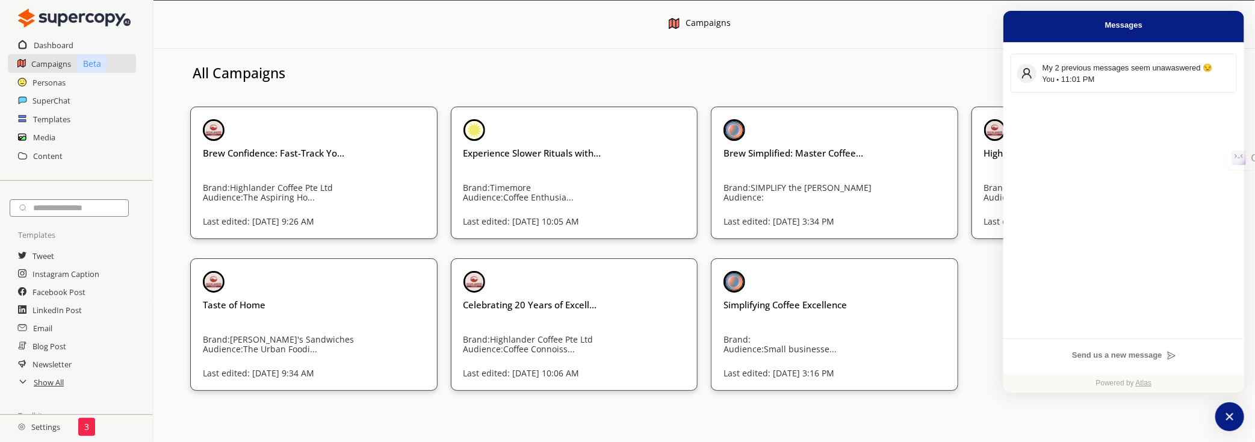
click at [1217, 396] on div "Menu Campaigns New Campaign All Campaigns All Brands Brew Confidence: Fast-Trac…" at bounding box center [705, 221] width 1102 height 442
click at [1227, 412] on icon "atlas-launcher" at bounding box center [1229, 416] width 17 height 17
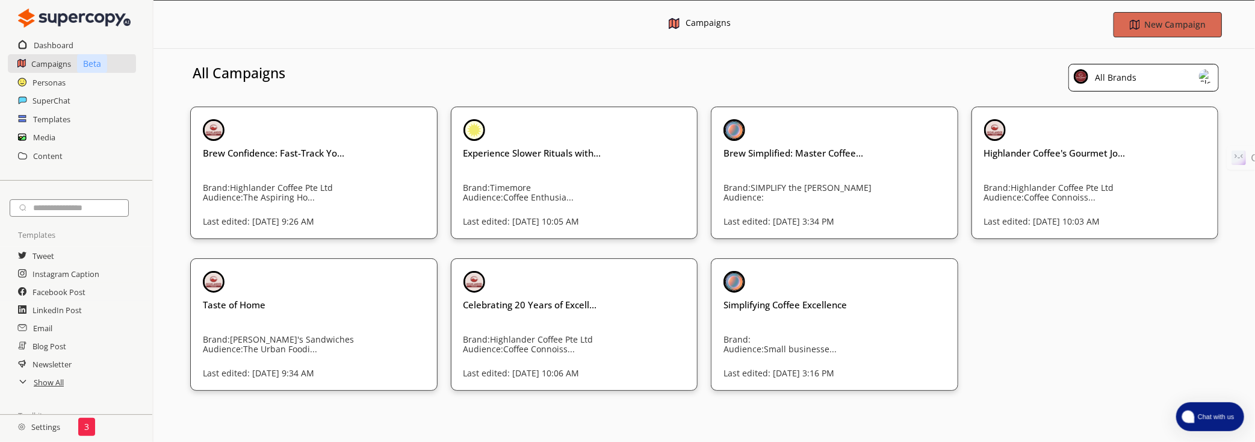
click at [1132, 24] on img "button" at bounding box center [1135, 24] width 10 height 10
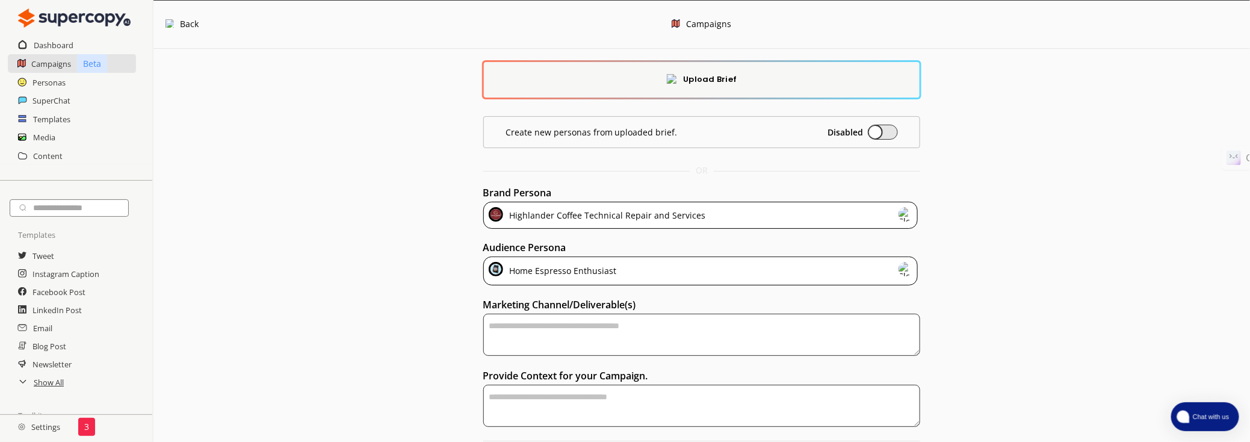
click at [745, 216] on div "Highlander Coffee Technical Repair and Services" at bounding box center [700, 215] width 435 height 27
click at [1026, 261] on div "Upload Brief Create new personas from uploaded brief. Disabled OR Brand Persona…" at bounding box center [702, 268] width 1097 height 438
click at [830, 218] on div "Highlander Coffee Technical Repair and Services" at bounding box center [700, 215] width 435 height 27
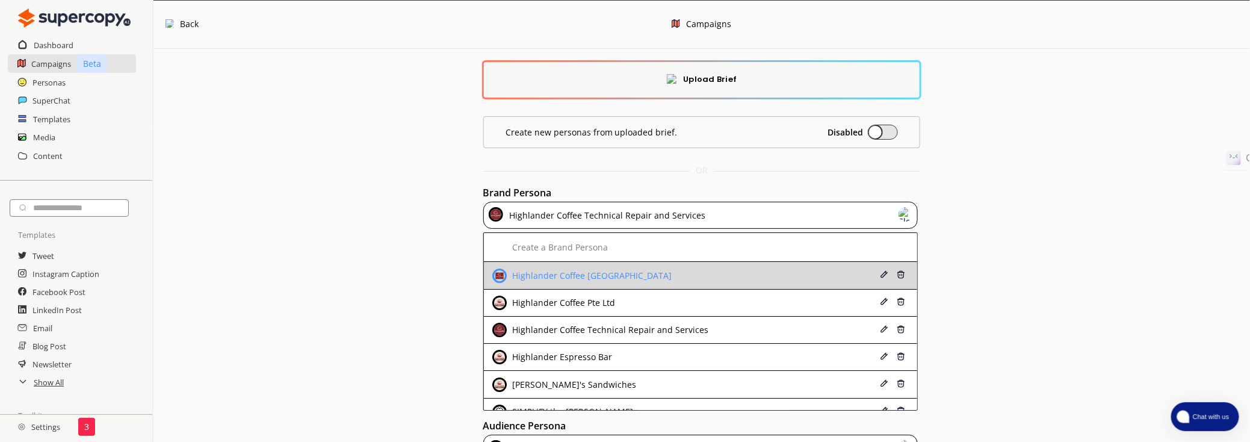
click at [775, 271] on div "Highlander Coffee [GEOGRAPHIC_DATA]" at bounding box center [662, 275] width 340 height 14
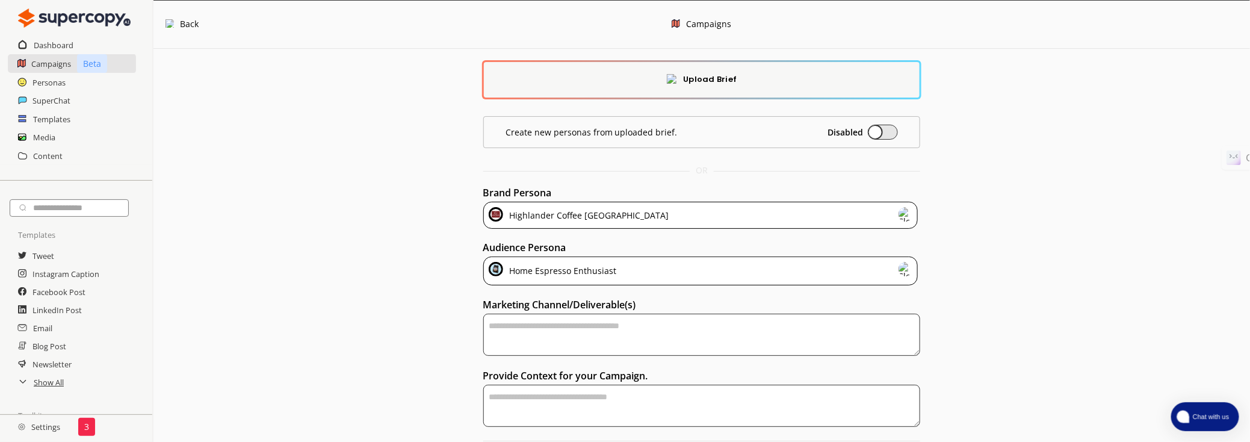
click at [804, 273] on div "Home Espresso Enthusiast" at bounding box center [700, 270] width 435 height 29
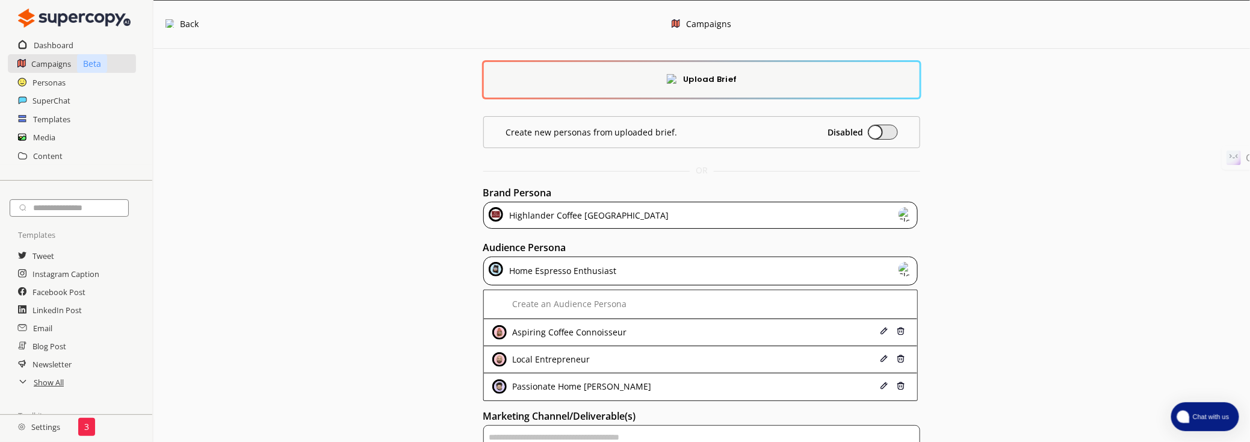
click at [804, 273] on div "Home Espresso Enthusiast" at bounding box center [700, 270] width 435 height 29
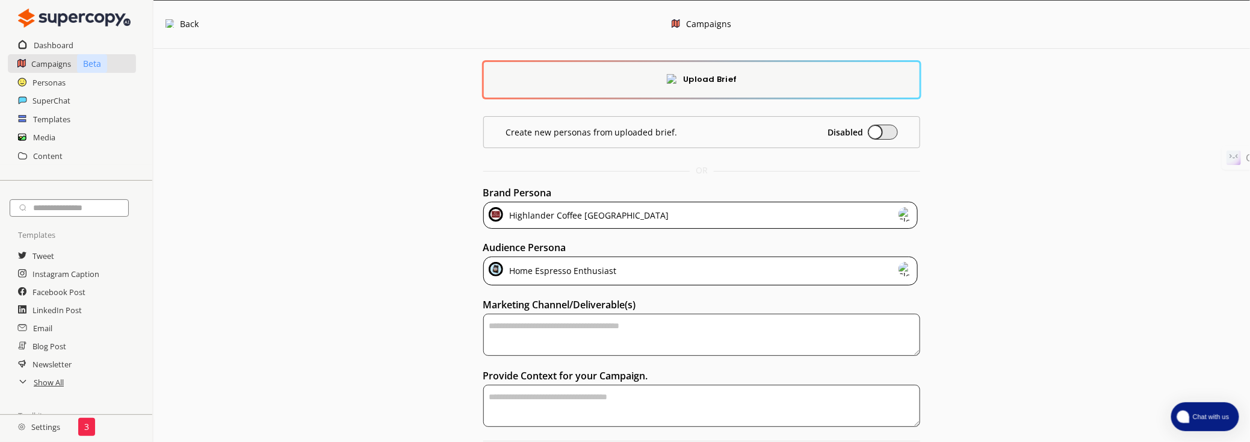
click at [804, 273] on div "Home Espresso Enthusiast" at bounding box center [700, 270] width 435 height 29
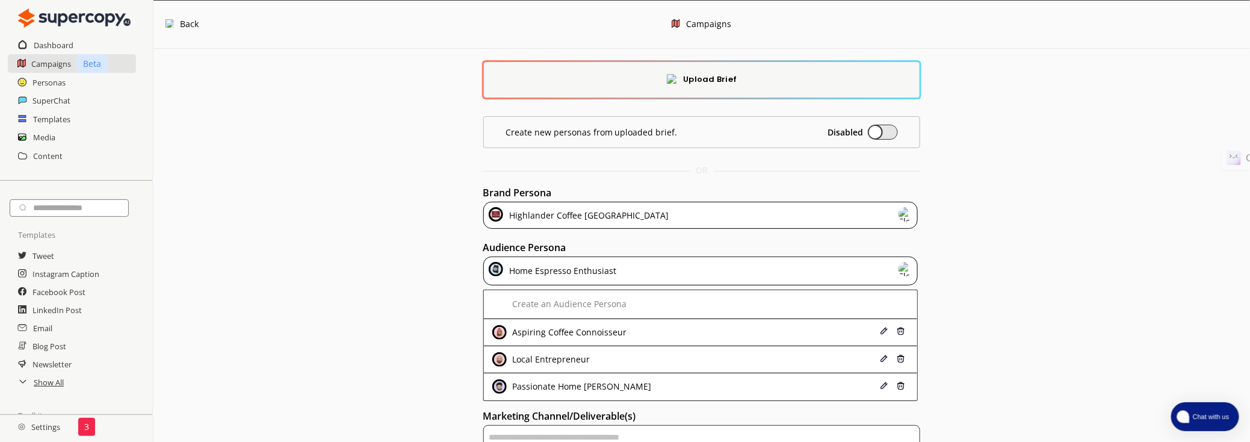
scroll to position [54, 0]
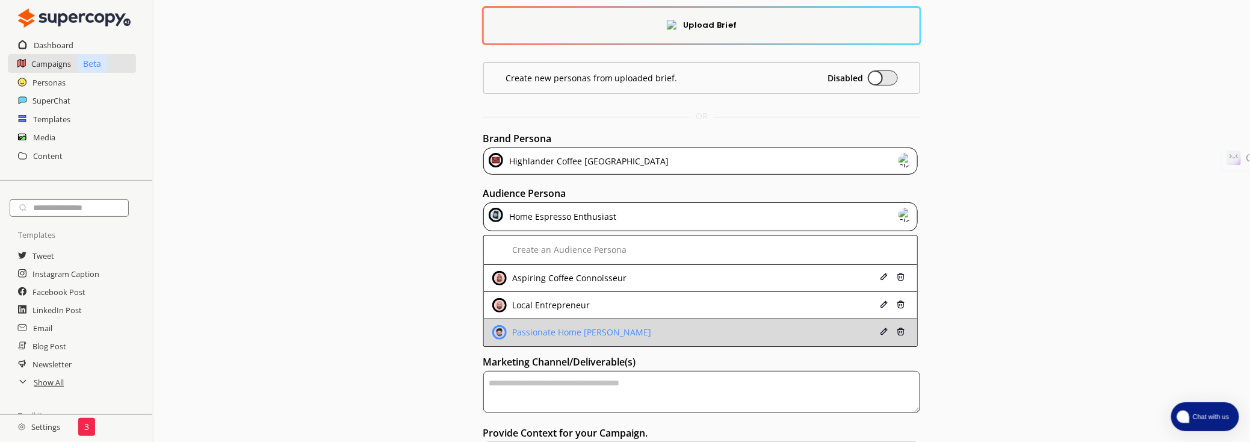
click at [721, 326] on div "Passionate Home [PERSON_NAME]" at bounding box center [662, 332] width 340 height 14
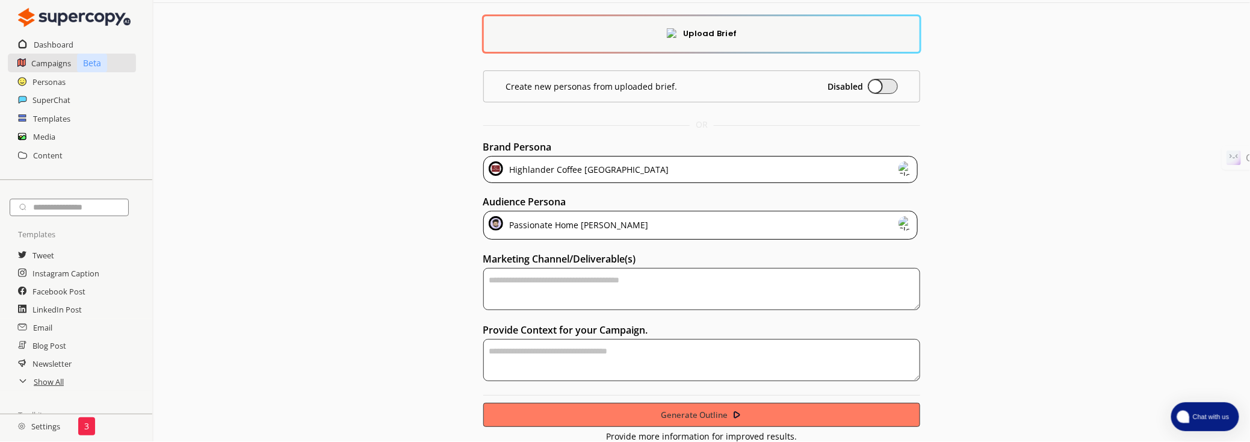
scroll to position [44, 0]
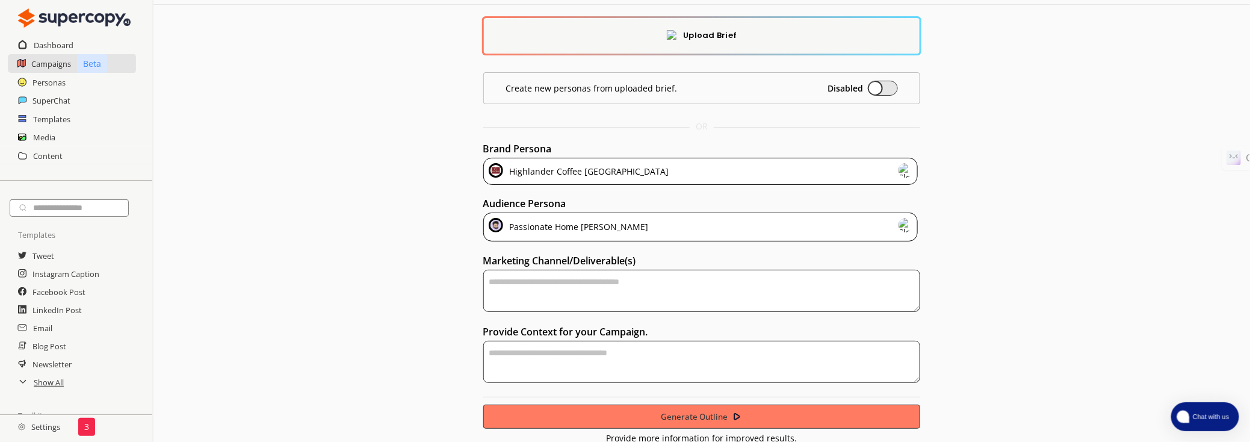
click at [733, 287] on textarea "textarea-textarea" at bounding box center [702, 291] width 438 height 42
click at [52, 132] on h2 "Media" at bounding box center [44, 137] width 23 height 18
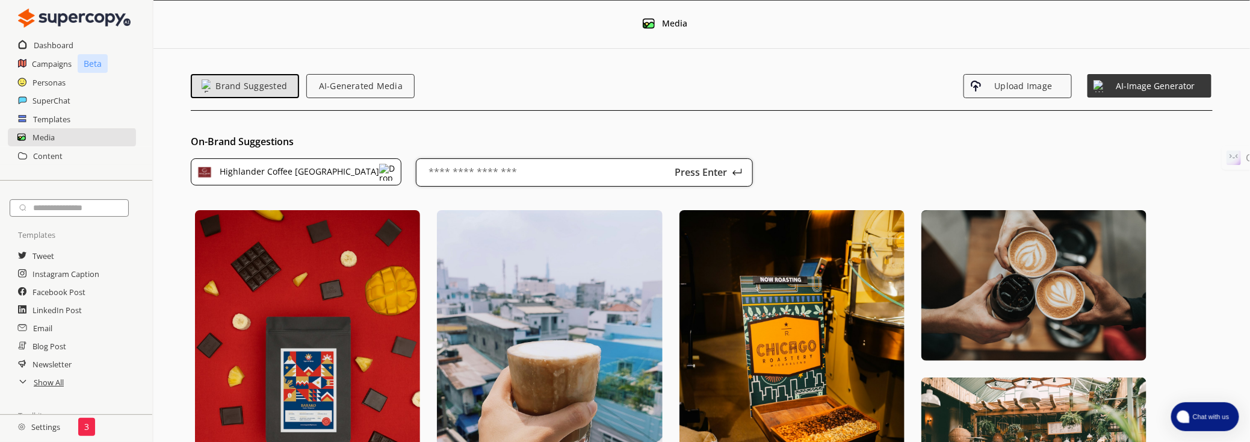
click at [544, 176] on input "text" at bounding box center [584, 172] width 337 height 28
click at [231, 82] on span "Brand Suggested" at bounding box center [251, 86] width 85 height 10
click at [327, 169] on div "Highlander Coffee [GEOGRAPHIC_DATA]" at bounding box center [298, 173] width 164 height 19
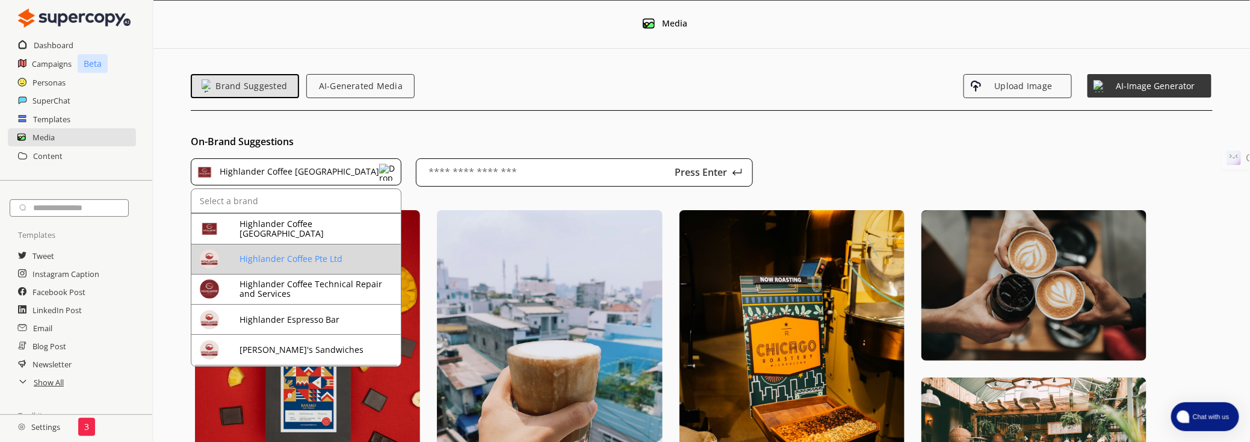
click at [309, 259] on div "Highlander Coffee Pte Ltd" at bounding box center [318, 259] width 157 height 10
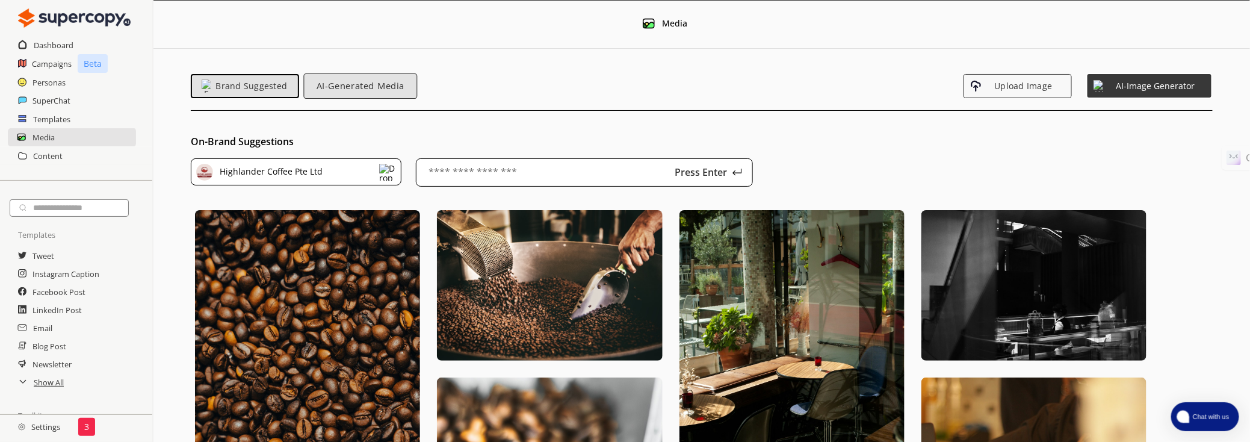
click at [362, 90] on span "AI-Generated Media" at bounding box center [361, 86] width 100 height 10
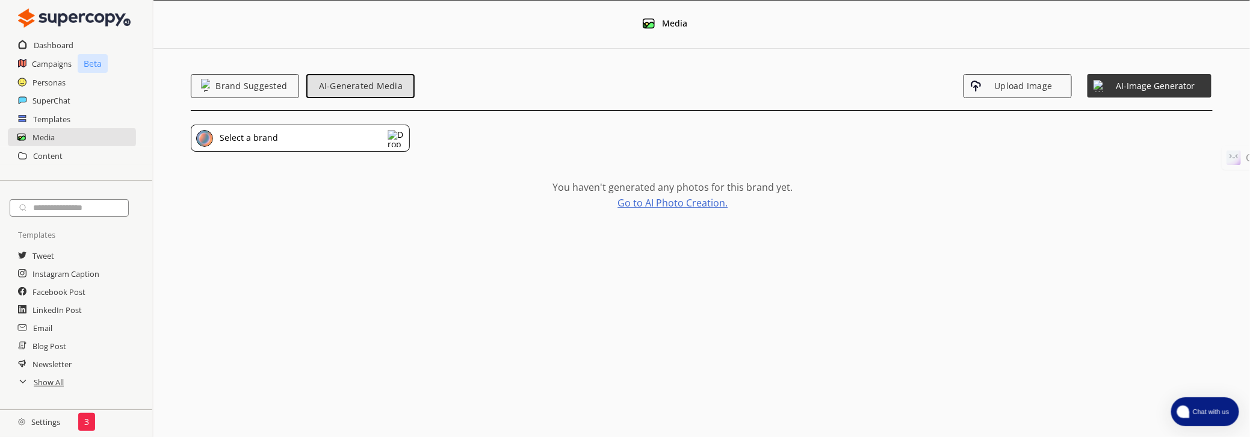
click at [705, 204] on link "Go to AI Photo Creation." at bounding box center [673, 203] width 110 height 10
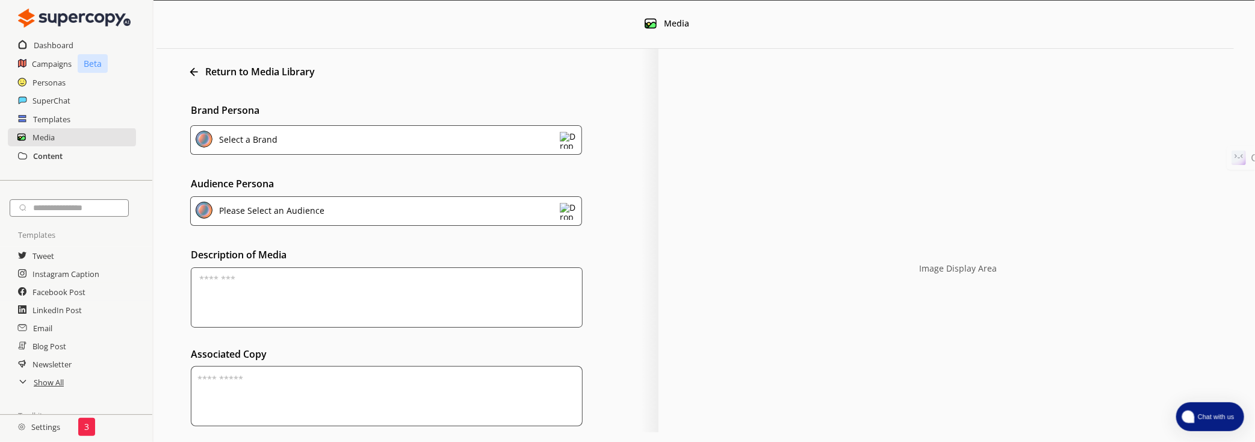
click at [50, 155] on h2 "Content" at bounding box center [47, 156] width 29 height 18
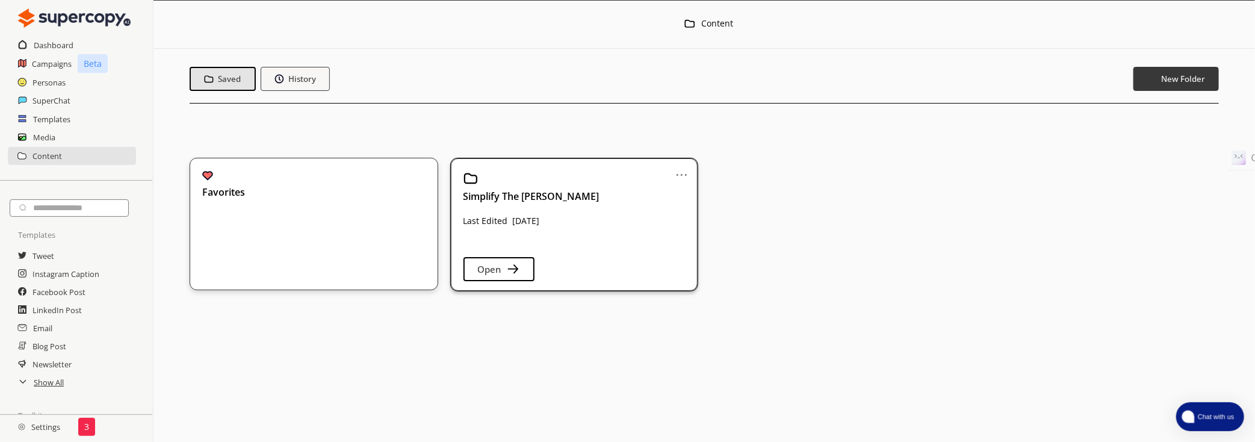
click at [686, 172] on link "..." at bounding box center [681, 170] width 13 height 10
click at [582, 208] on div "Simplify The [PERSON_NAME] Last Edited [DATE] Open" at bounding box center [575, 208] width 222 height 75
click at [525, 201] on b "Simplify The [PERSON_NAME]" at bounding box center [532, 196] width 136 height 13
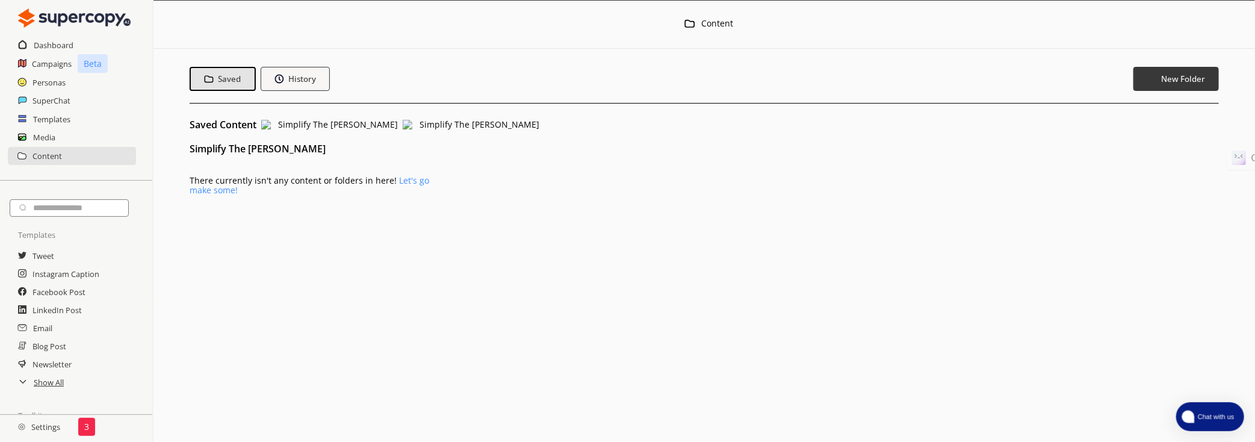
click at [525, 201] on div "Menu Content Saved History New Folder Saved Content Simplify The [PERSON_NAME] …" at bounding box center [705, 221] width 1102 height 442
click at [309, 127] on span "Simplify The [PERSON_NAME]" at bounding box center [338, 125] width 120 height 10
click at [303, 129] on span "Simplify The [PERSON_NAME]" at bounding box center [338, 125] width 120 height 10
click at [229, 125] on span "Saved Content" at bounding box center [223, 125] width 67 height 10
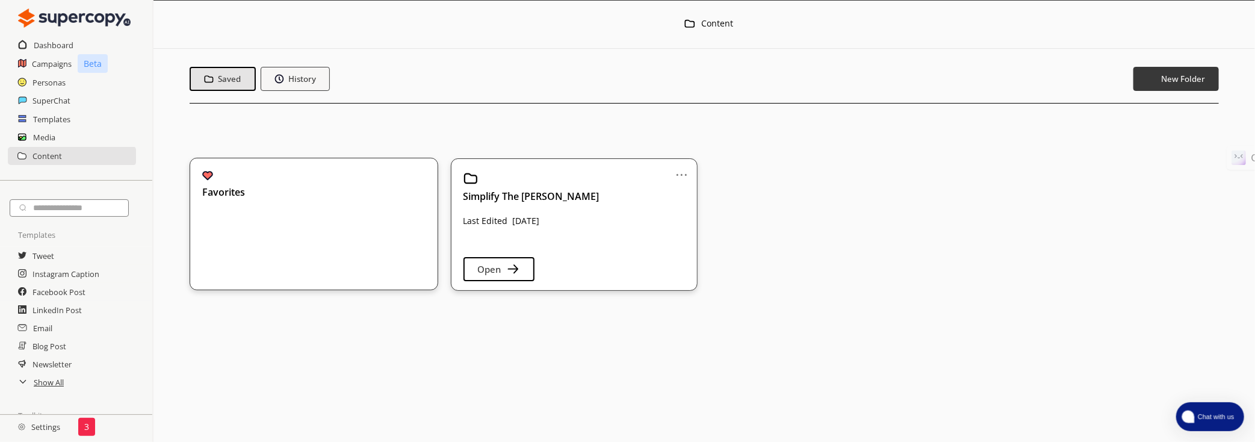
click at [379, 210] on div "Favorites" at bounding box center [306, 207] width 208 height 75
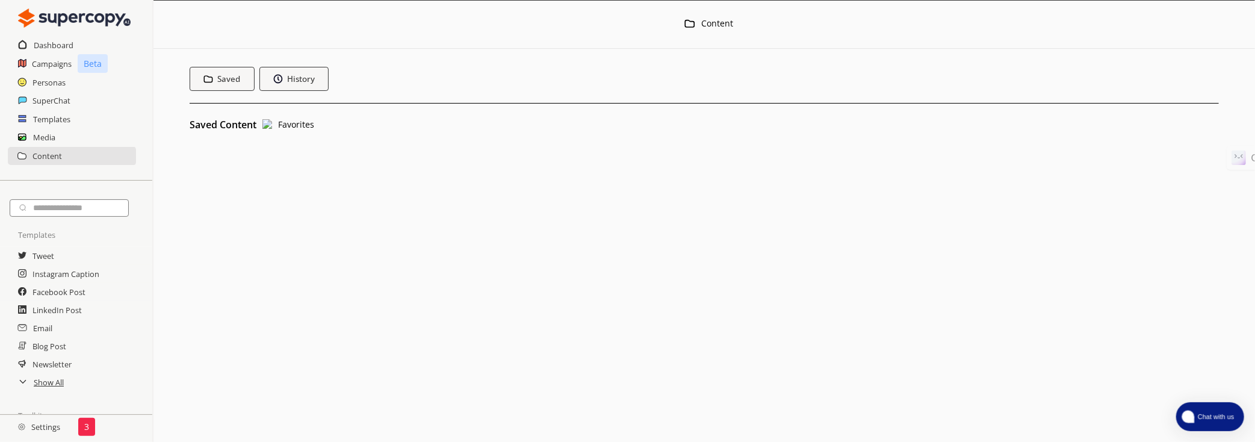
click at [225, 122] on span "Saved Content" at bounding box center [223, 125] width 67 height 10
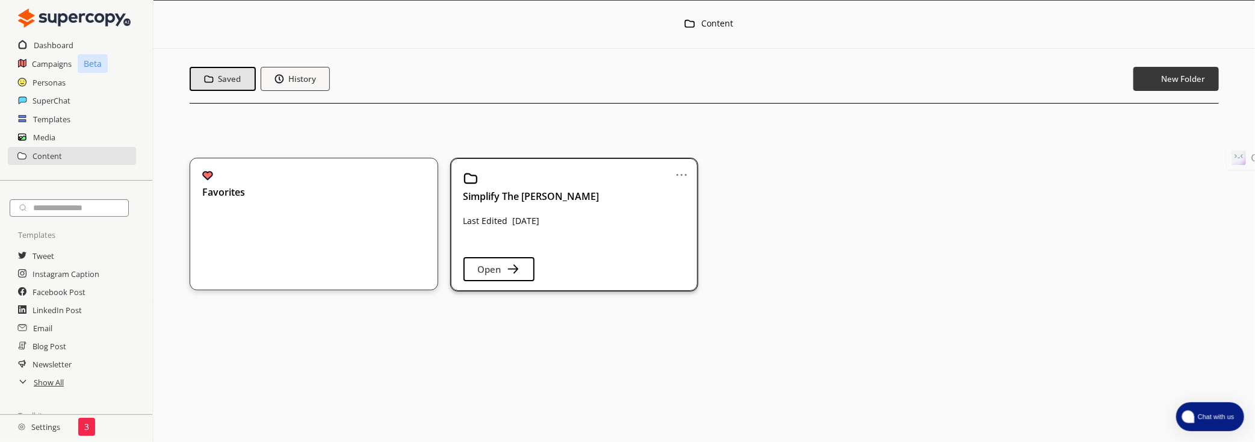
click at [684, 170] on link "..." at bounding box center [681, 170] width 13 height 10
click at [683, 241] on li "Delete" at bounding box center [671, 239] width 60 height 22
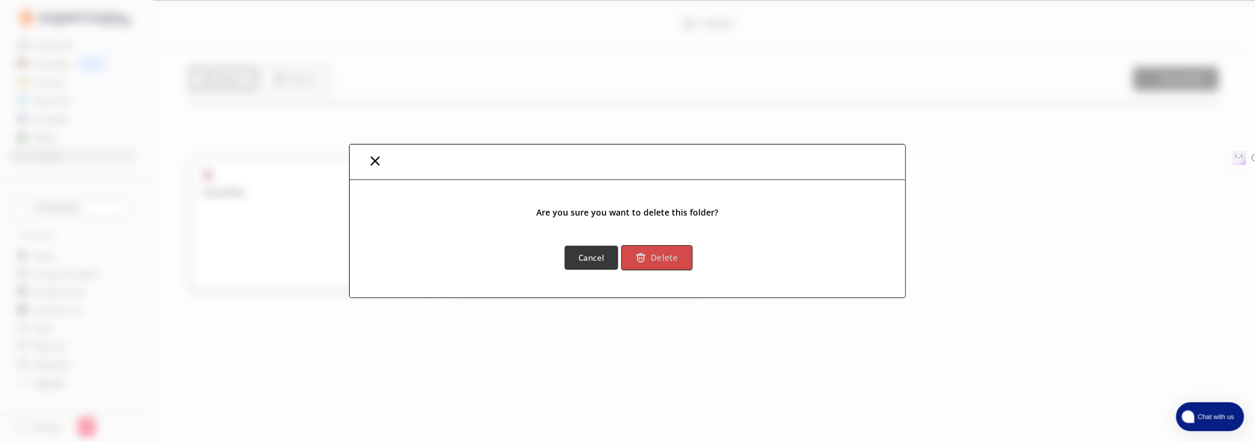
click at [653, 257] on b "Delete" at bounding box center [664, 257] width 27 height 11
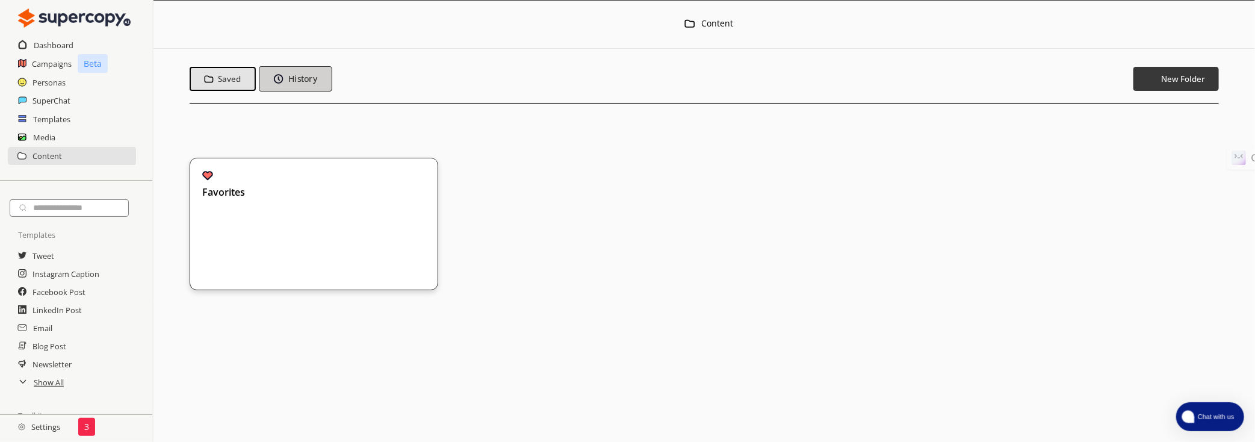
click at [298, 73] on b "History" at bounding box center [302, 78] width 29 height 11
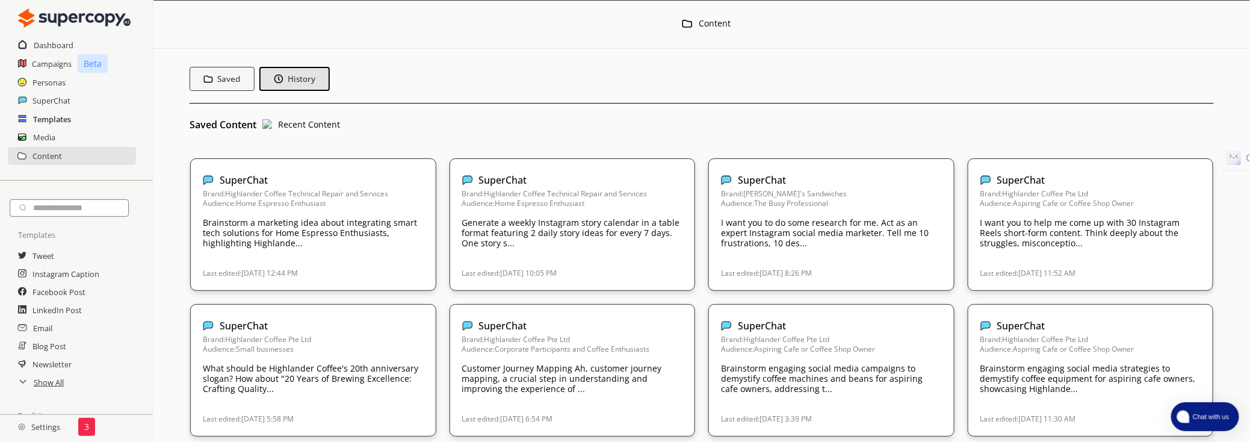
click at [69, 116] on h2 "Templates" at bounding box center [52, 119] width 38 height 18
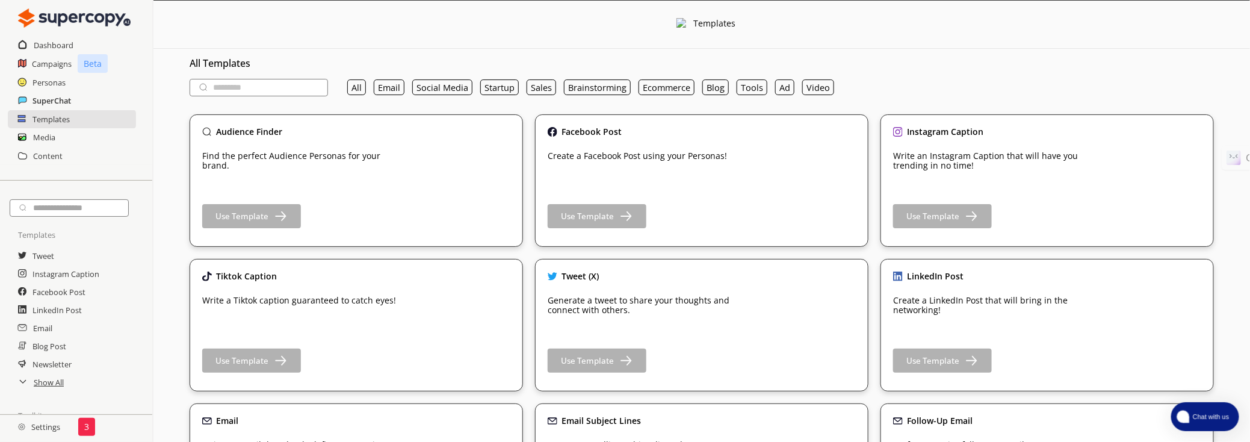
click at [70, 101] on h2 "SuperChat" at bounding box center [52, 101] width 39 height 18
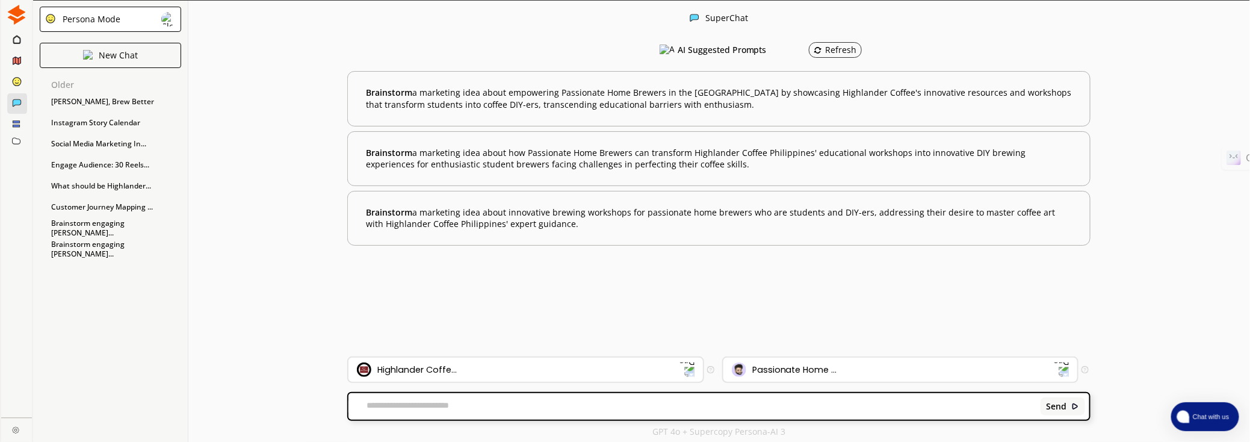
click at [14, 82] on ellipse at bounding box center [17, 81] width 8 height 8
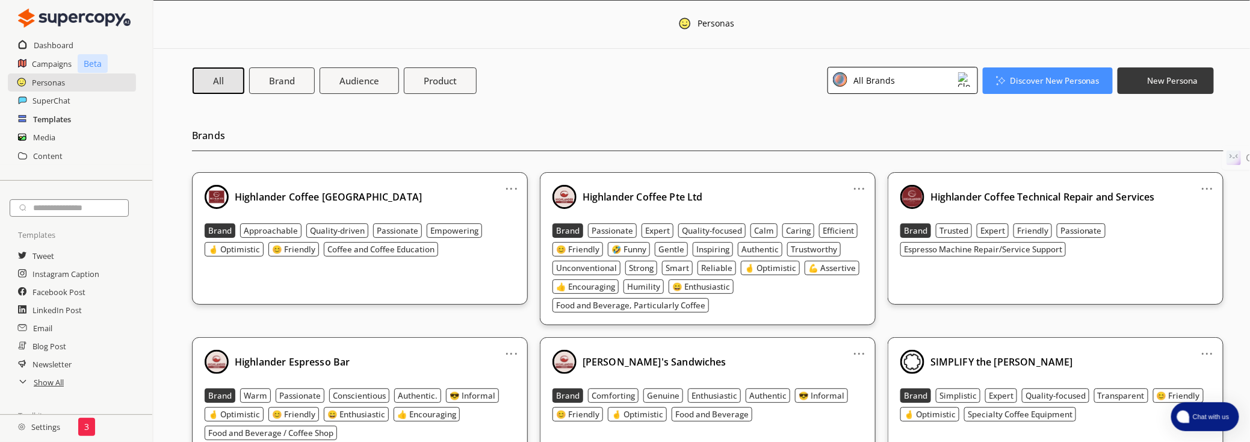
click at [57, 120] on h2 "Templates" at bounding box center [52, 119] width 38 height 18
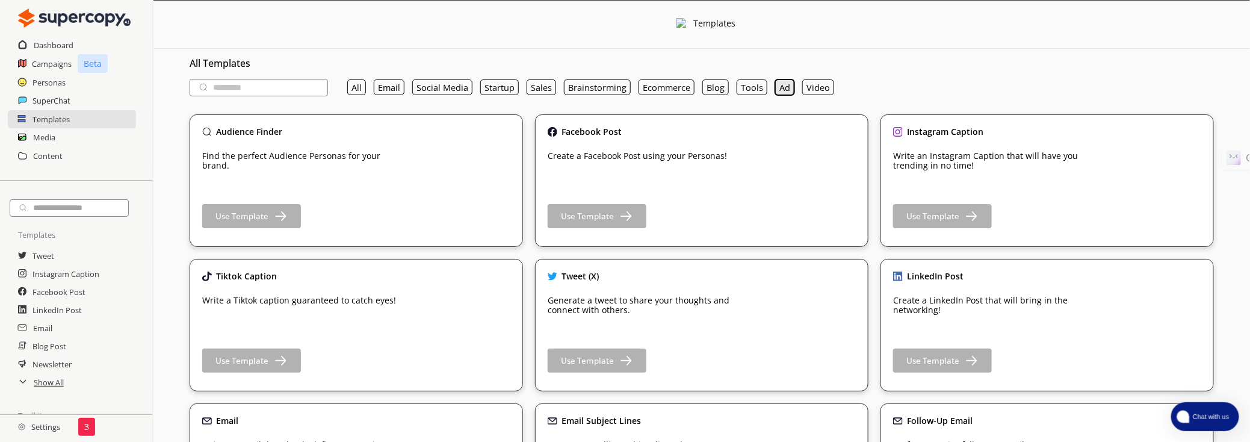
click at [783, 88] on button "Ad" at bounding box center [784, 87] width 19 height 16
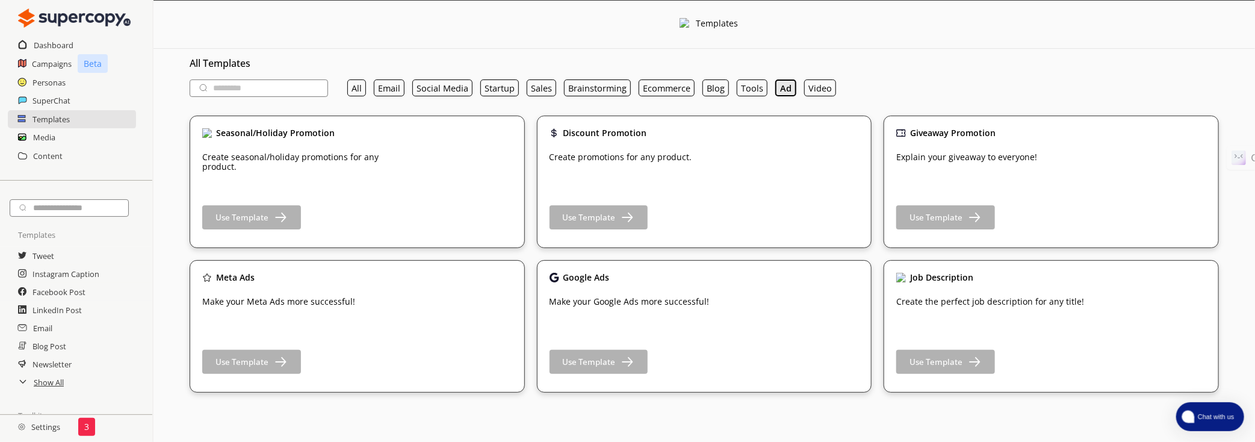
click at [783, 88] on button "Ad" at bounding box center [785, 87] width 21 height 17
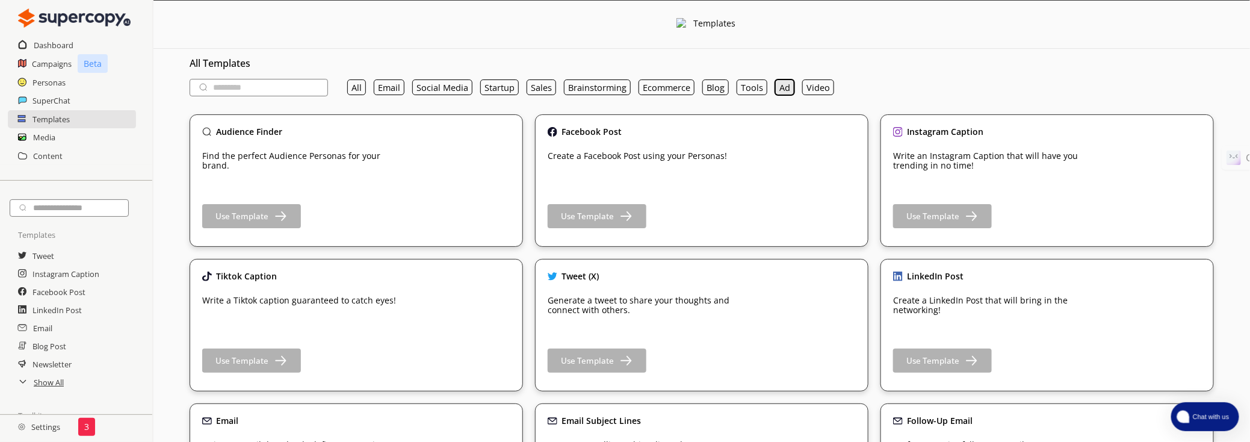
click at [780, 90] on button "Ad" at bounding box center [784, 87] width 19 height 16
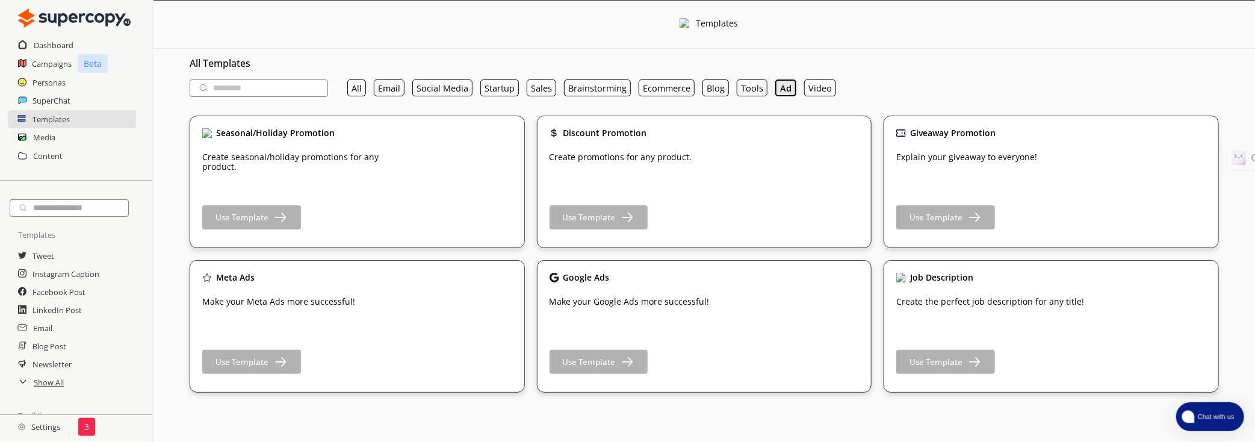
click at [784, 94] on button "Ad" at bounding box center [785, 87] width 21 height 17
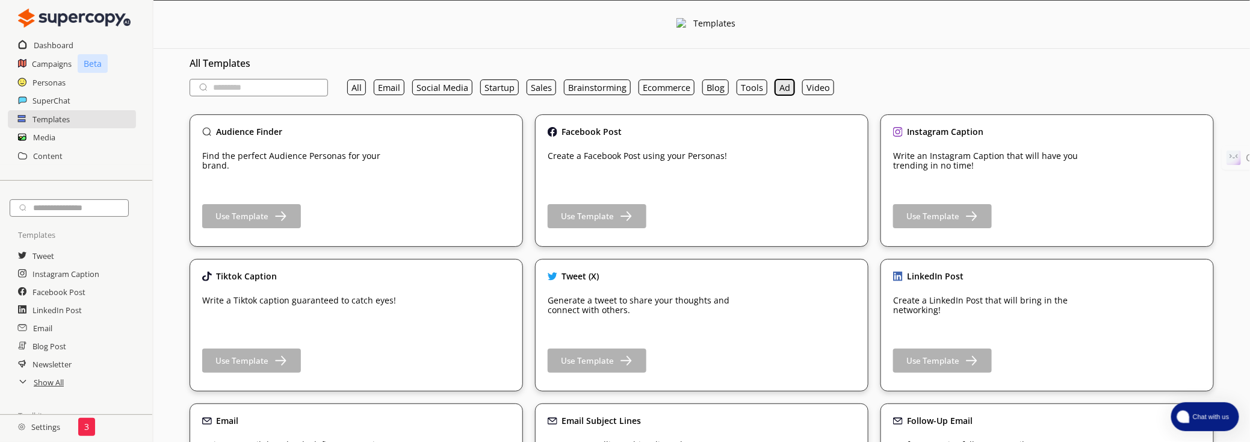
click at [778, 89] on button "Ad" at bounding box center [784, 87] width 19 height 16
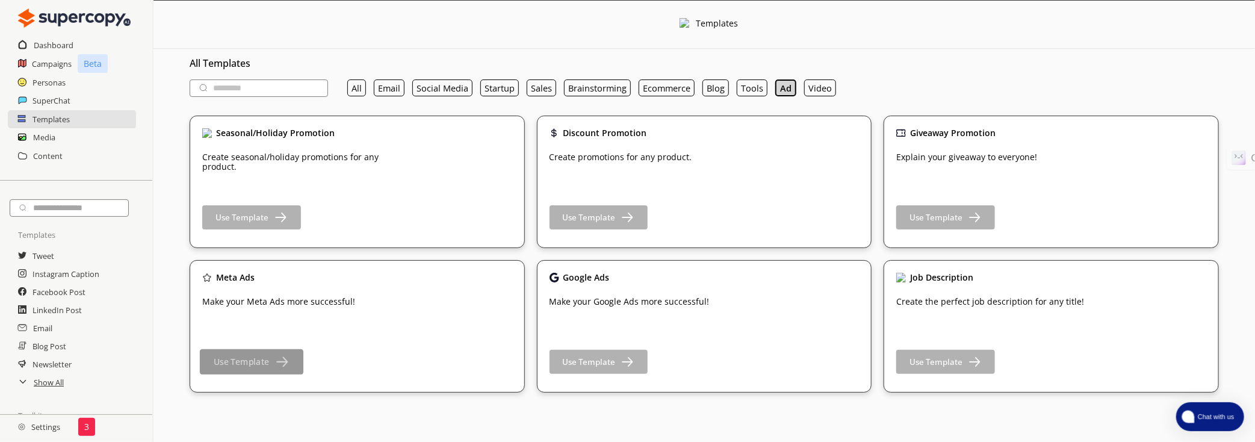
click at [266, 362] on b "Use Template" at bounding box center [241, 361] width 55 height 11
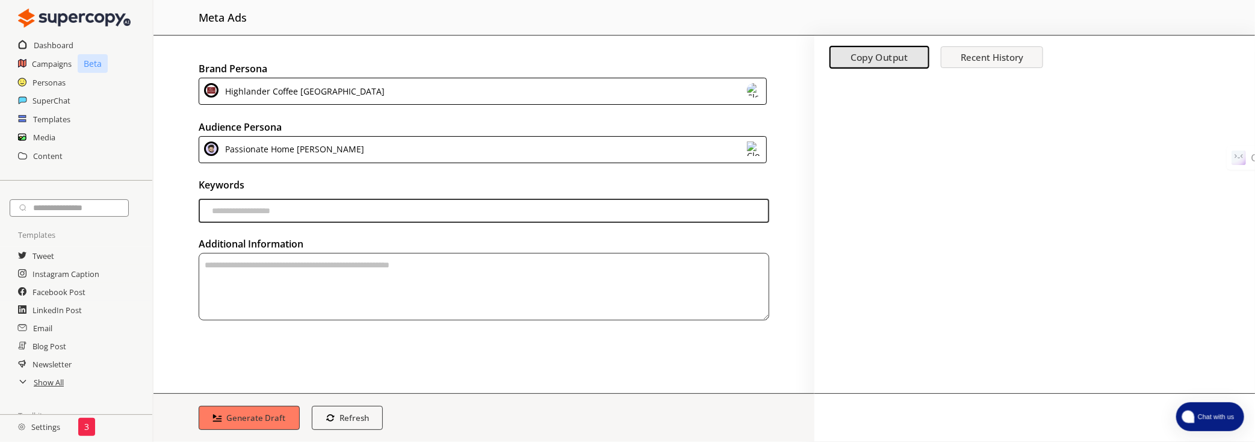
click at [417, 148] on div "Passionate Home [PERSON_NAME]" at bounding box center [483, 149] width 568 height 27
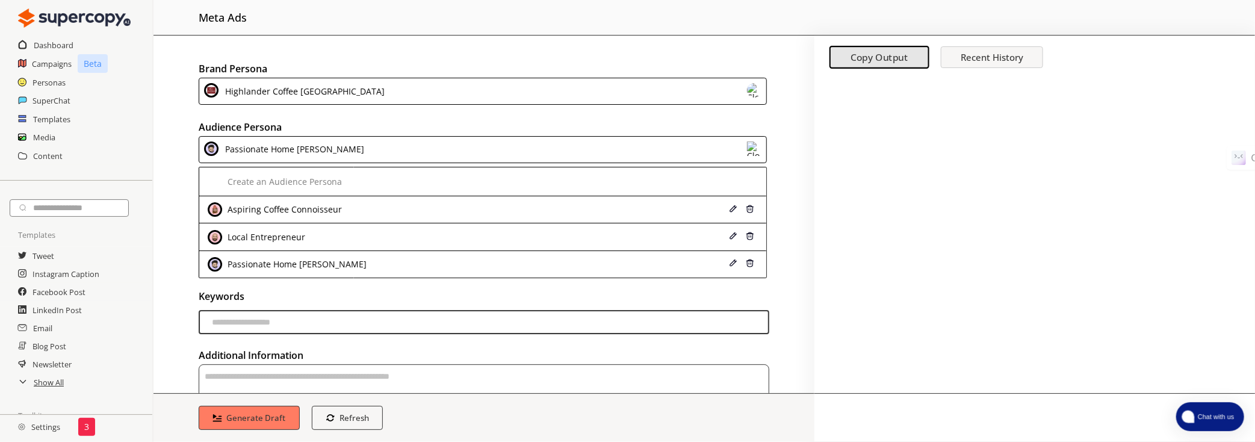
click at [417, 148] on div "Passionate Home [PERSON_NAME]" at bounding box center [483, 149] width 568 height 27
